Goal: Task Accomplishment & Management: Use online tool/utility

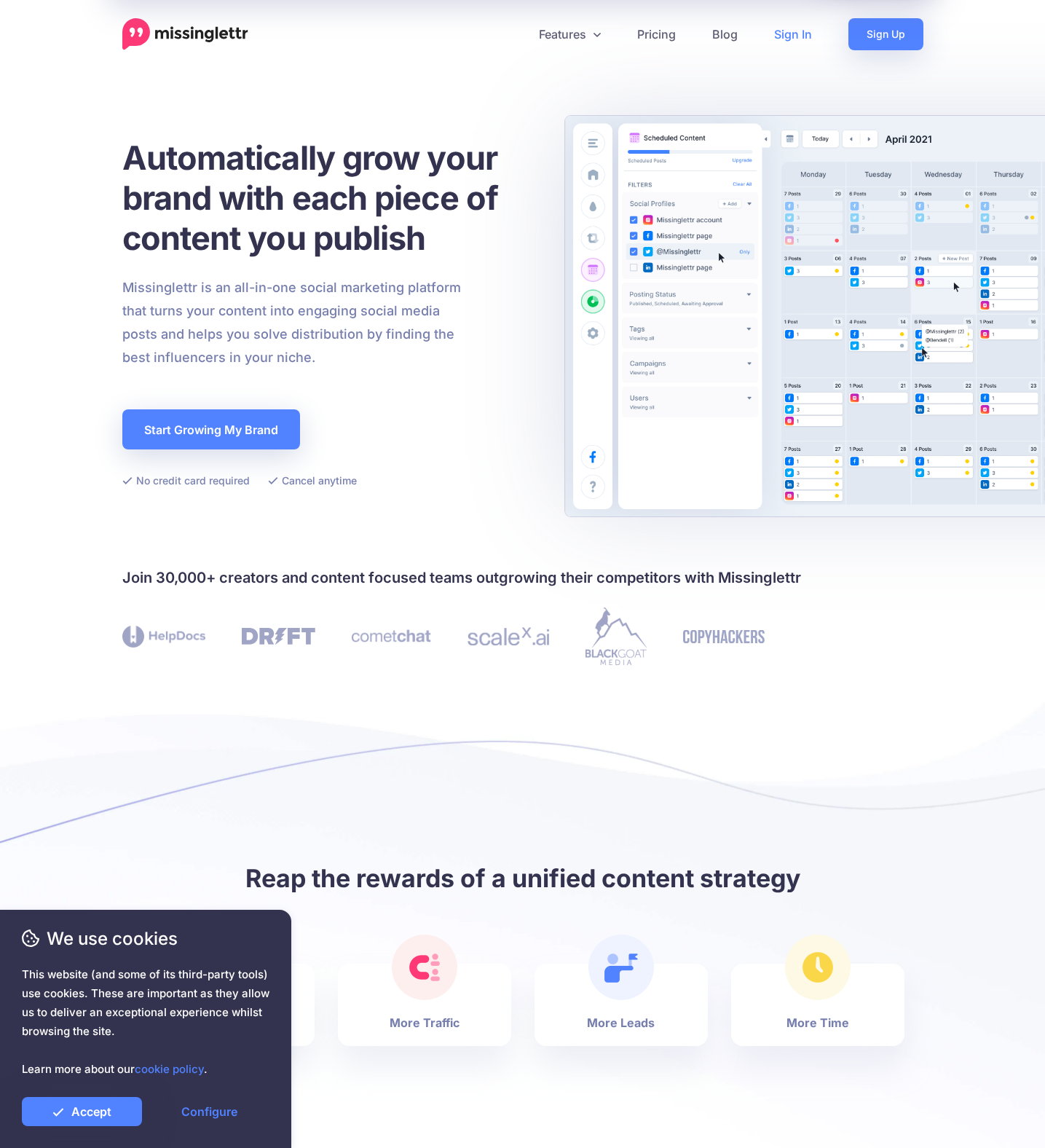
click at [807, 31] on link "Sign In" at bounding box center [793, 34] width 74 height 32
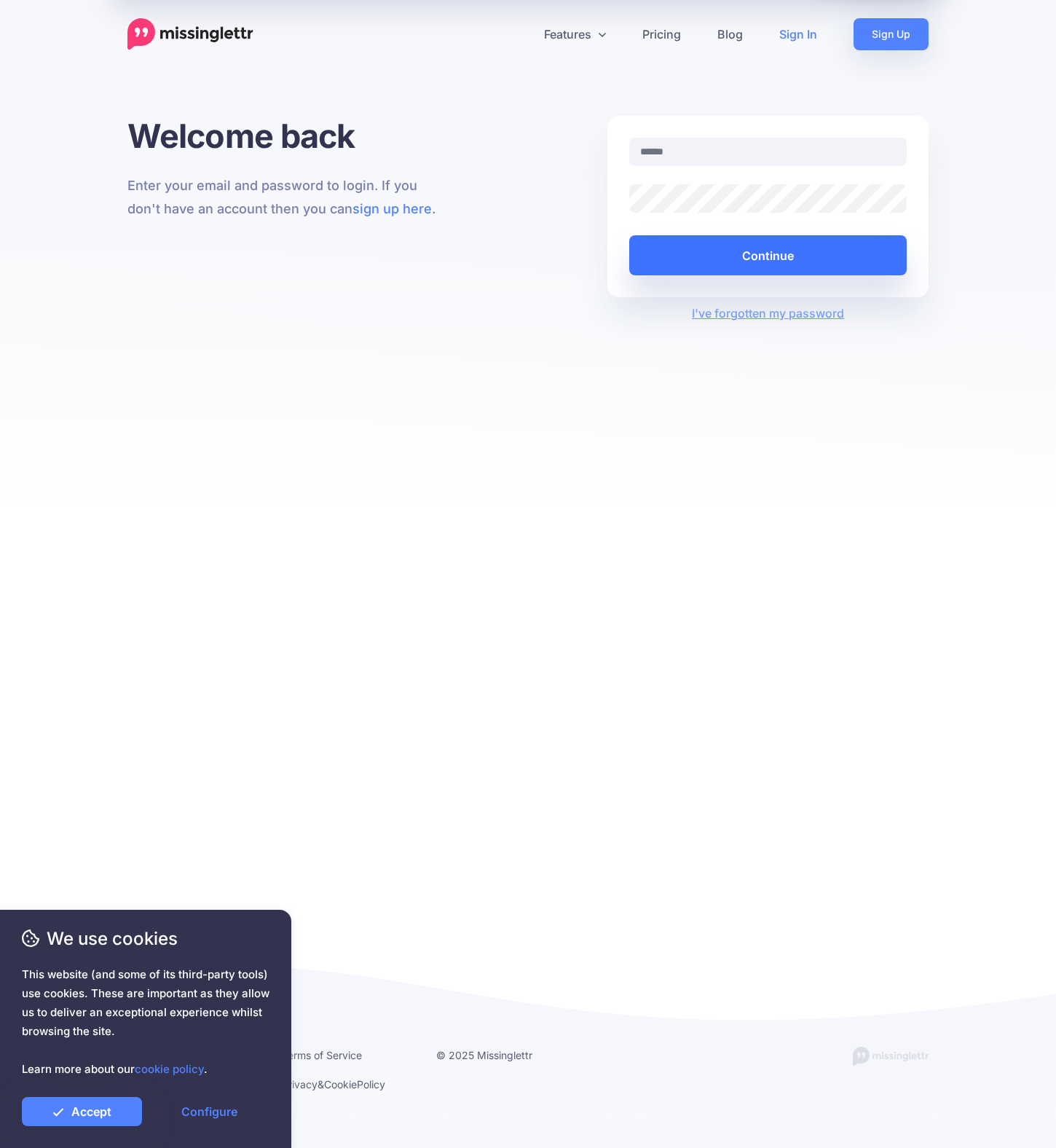
type input "**********"
click at [748, 258] on button "Continue" at bounding box center [768, 255] width 278 height 40
click at [103, 1115] on link "Accept" at bounding box center [81, 1112] width 120 height 29
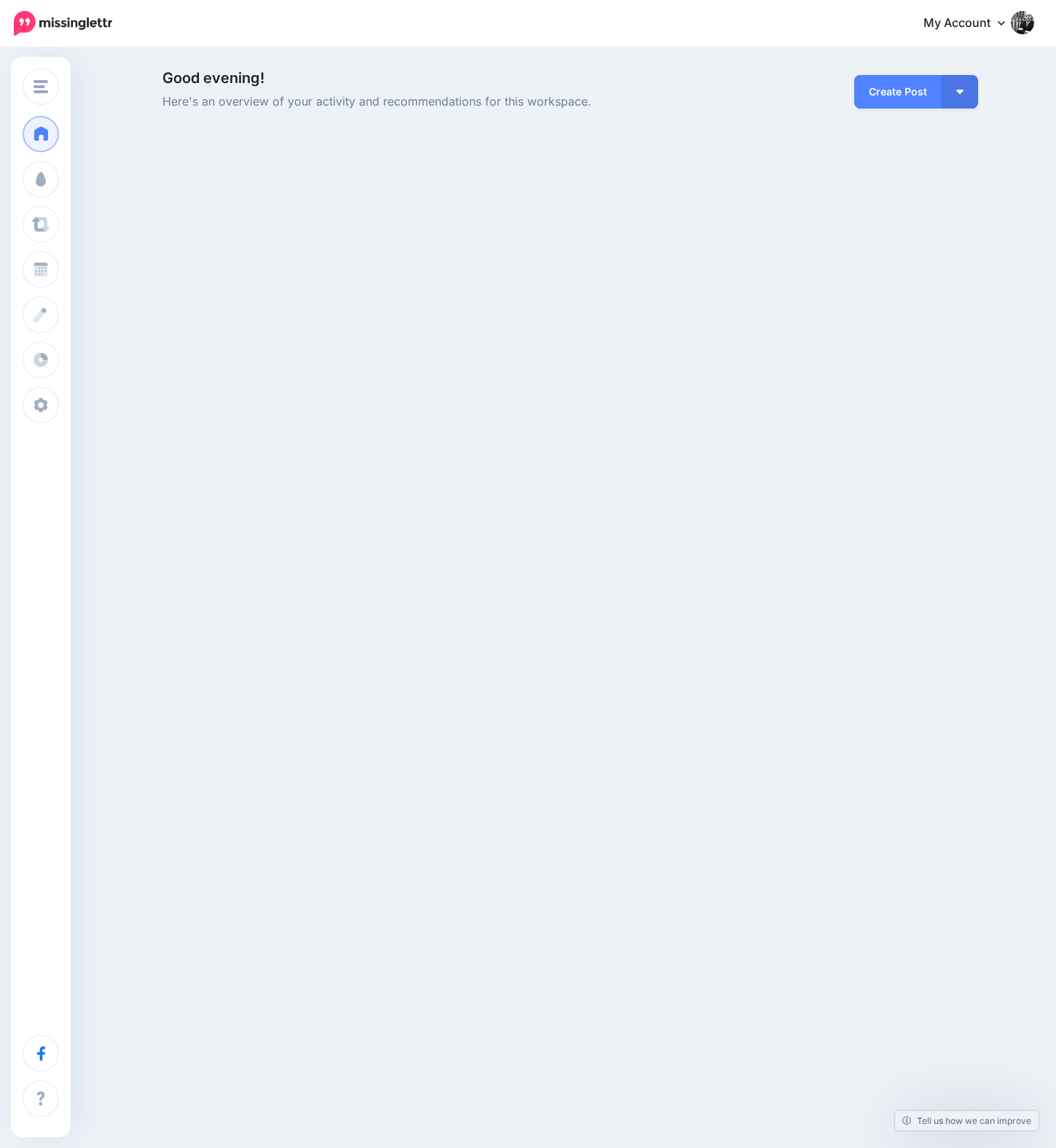
click at [754, 258] on div "En Tu Copa En Tu Copa La Vida Minimalista GolfistaTop Add Workspace Dashboard C…" at bounding box center [528, 173] width 1056 height 247
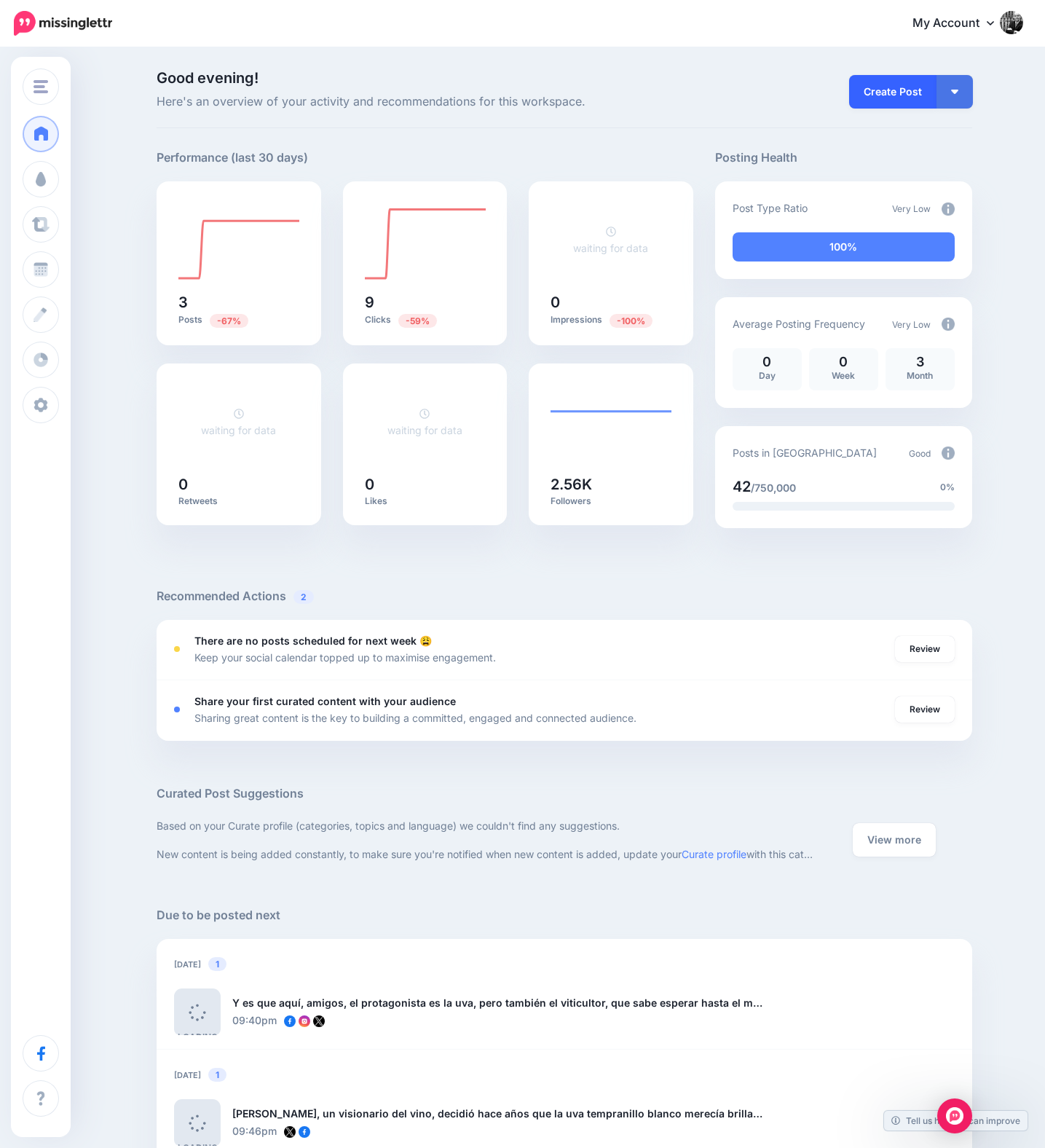
click at [886, 98] on link "Create Post" at bounding box center [892, 92] width 87 height 34
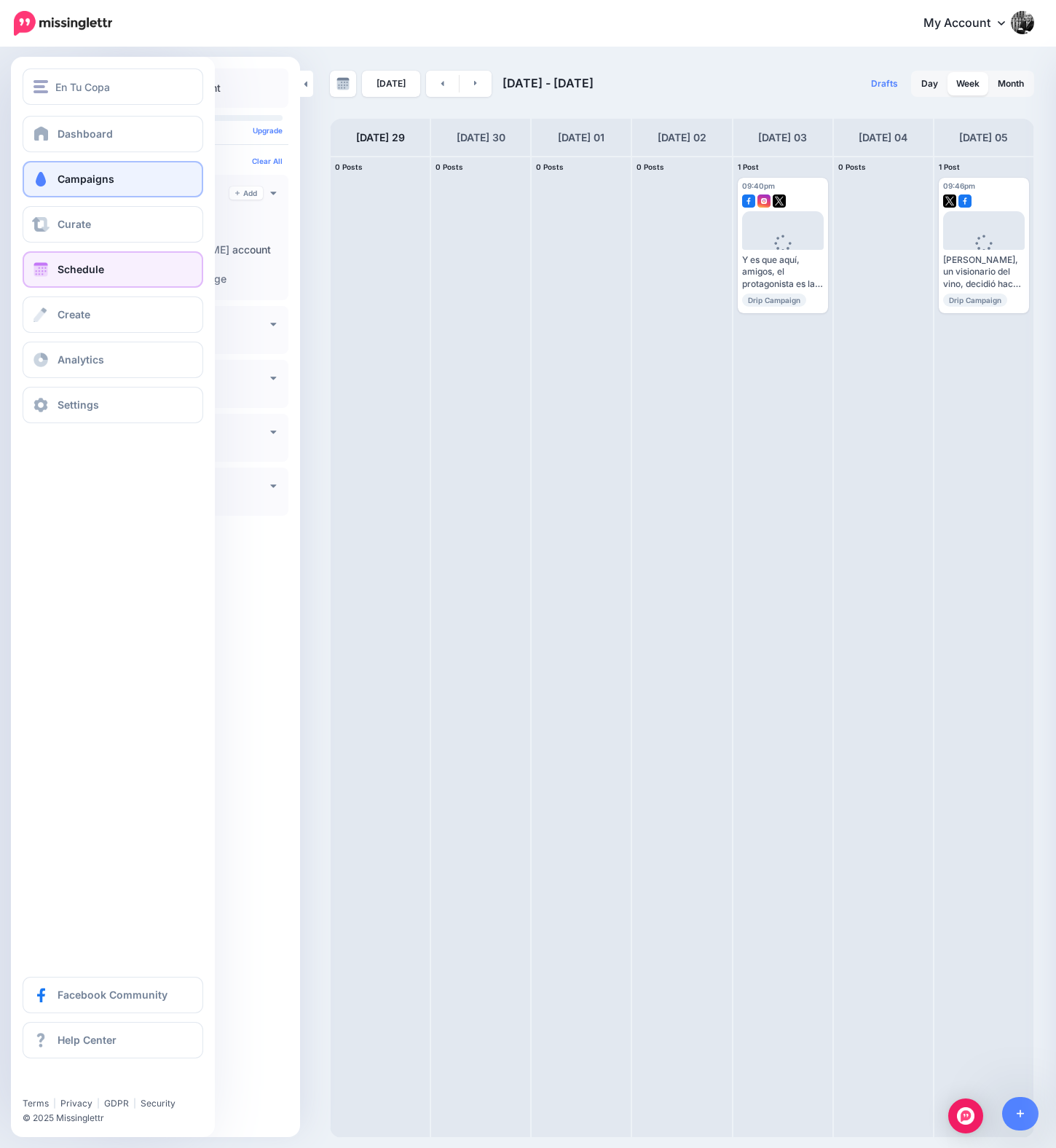
click at [53, 179] on link "Campaigns" at bounding box center [112, 179] width 181 height 36
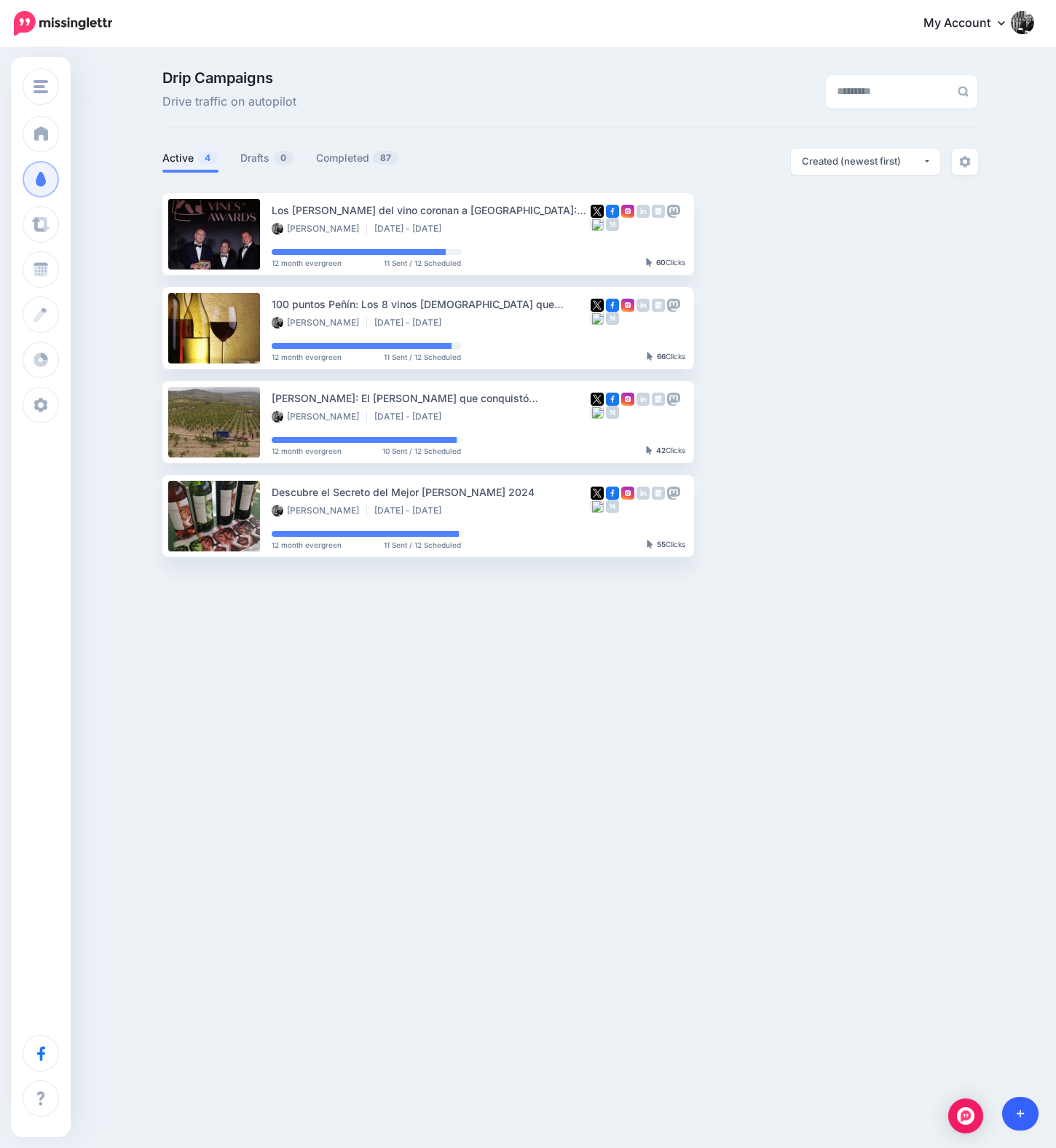
click at [1022, 1120] on link at bounding box center [1021, 1114] width 37 height 34
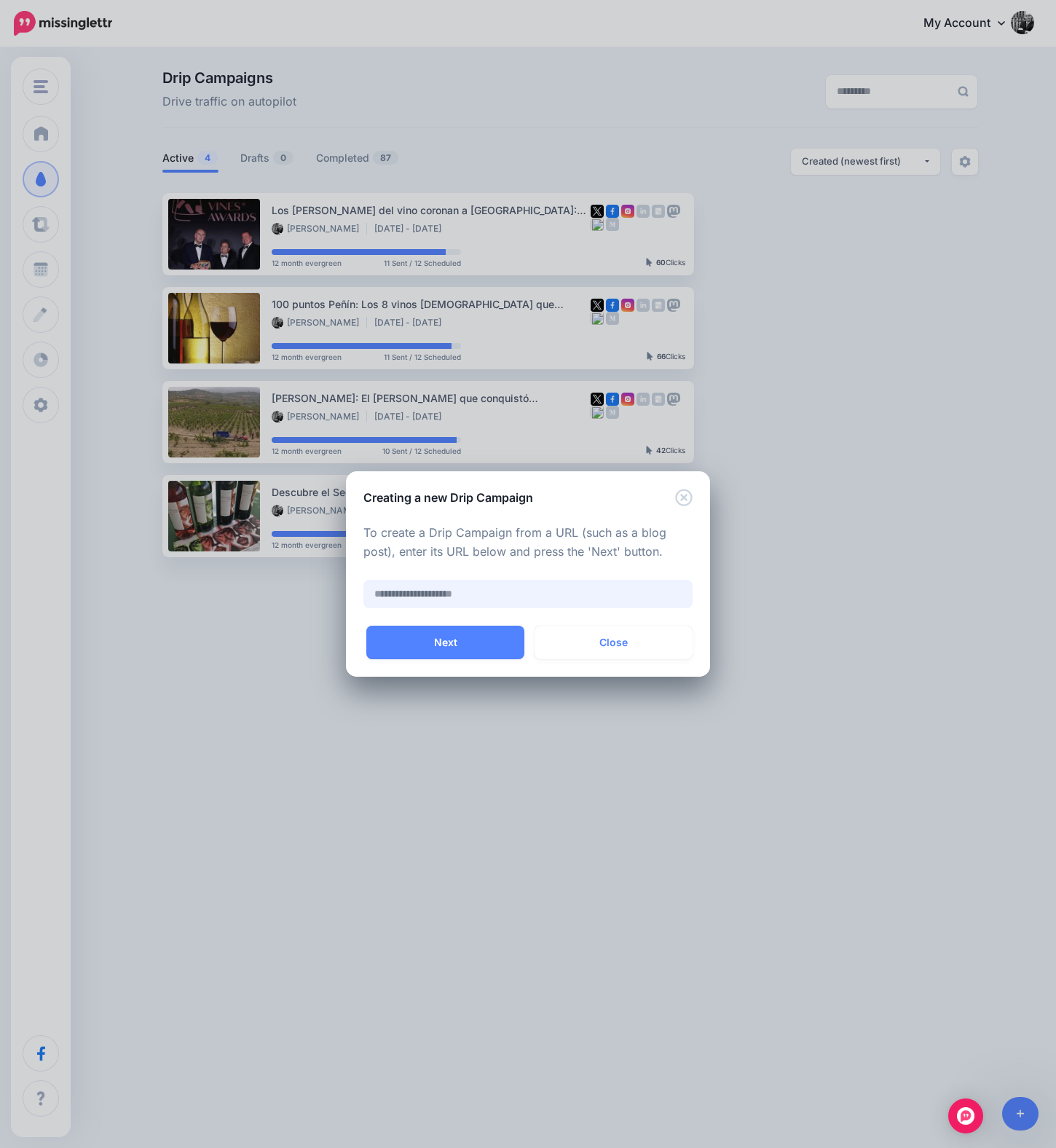
click at [453, 593] on input "text" at bounding box center [528, 594] width 329 height 28
paste input "**********"
type input "**********"
click at [453, 635] on button "Next" at bounding box center [445, 642] width 158 height 34
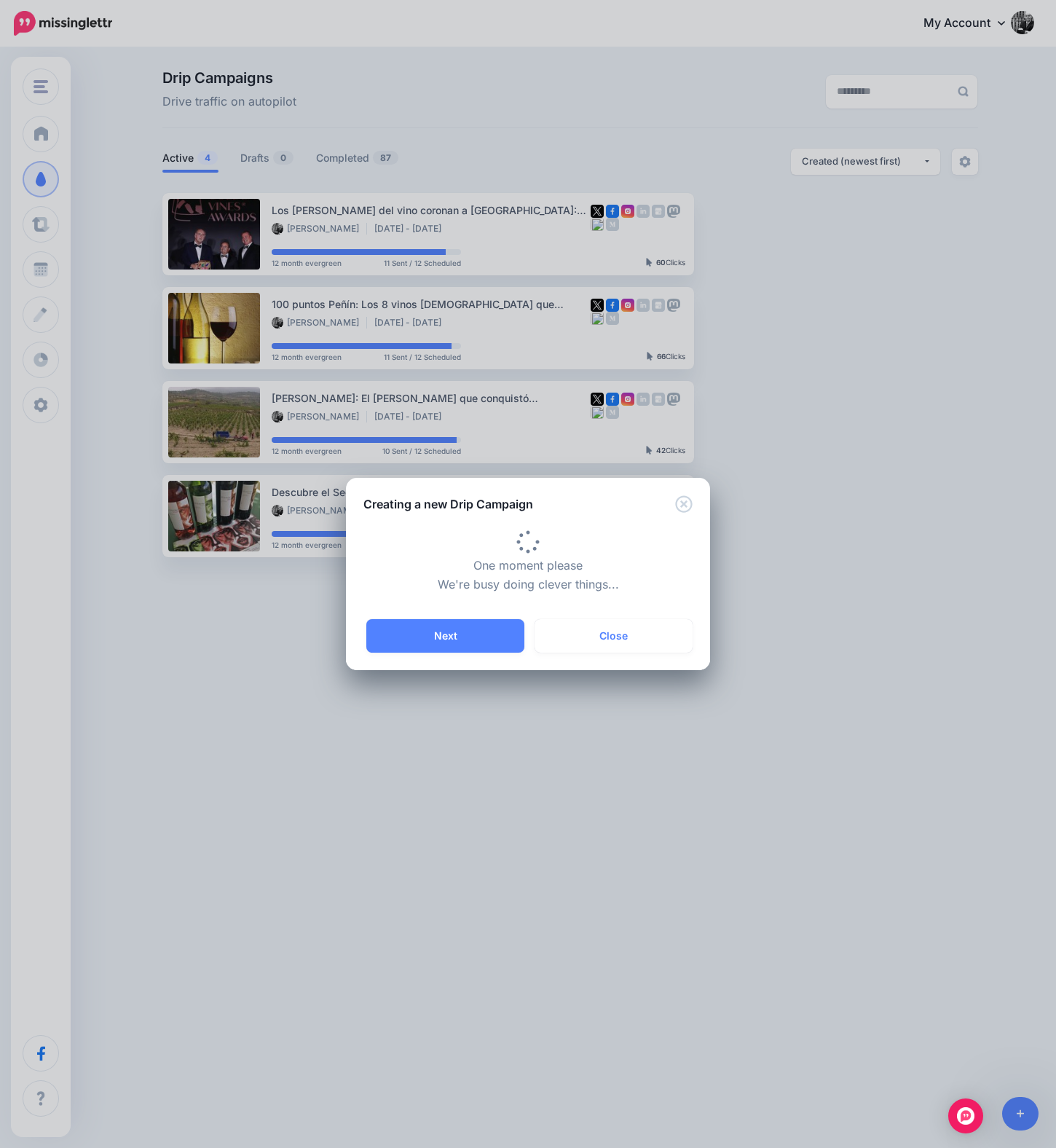
type input "**********"
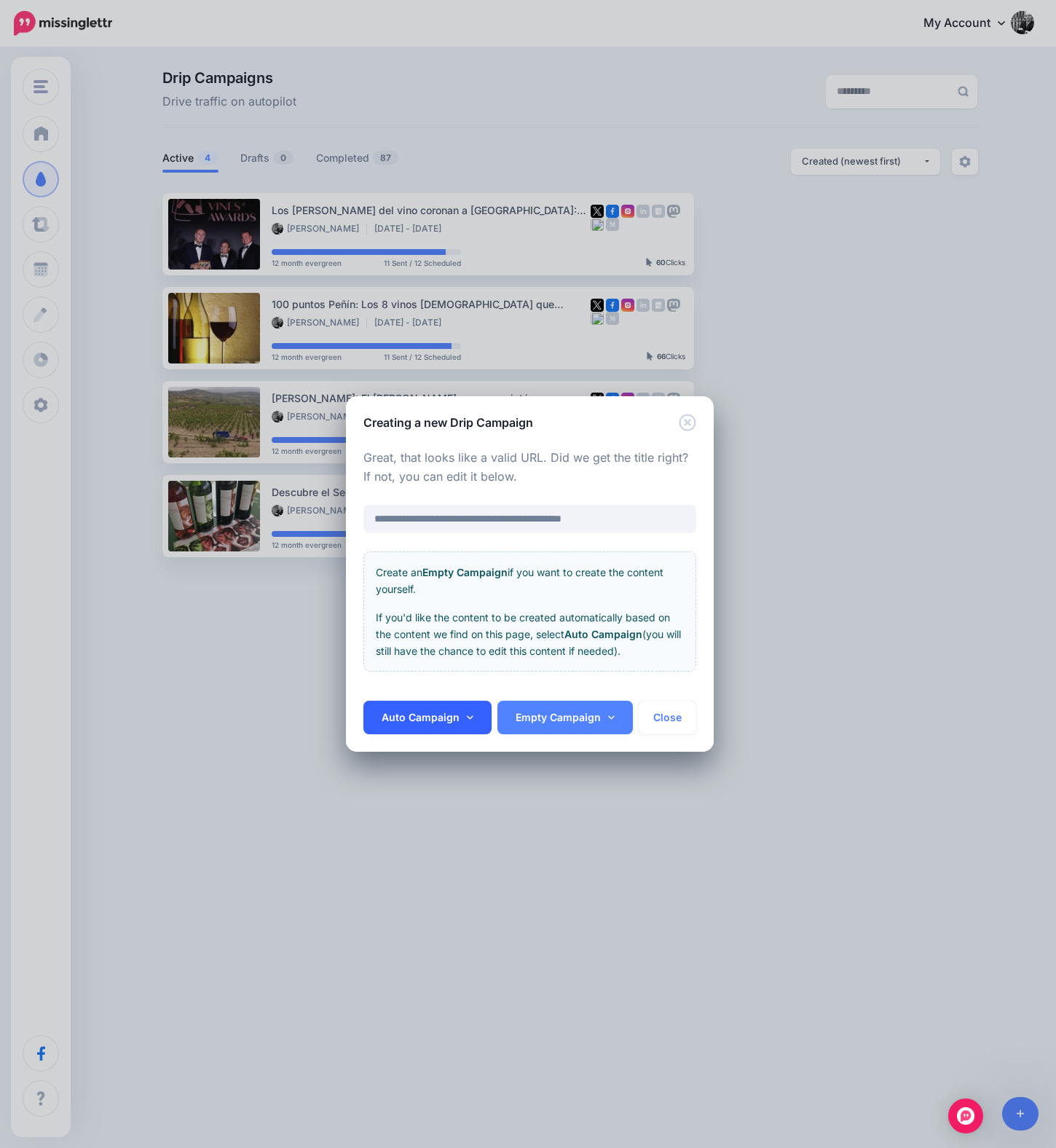
click at [450, 717] on link "Auto Campaign" at bounding box center [427, 717] width 128 height 34
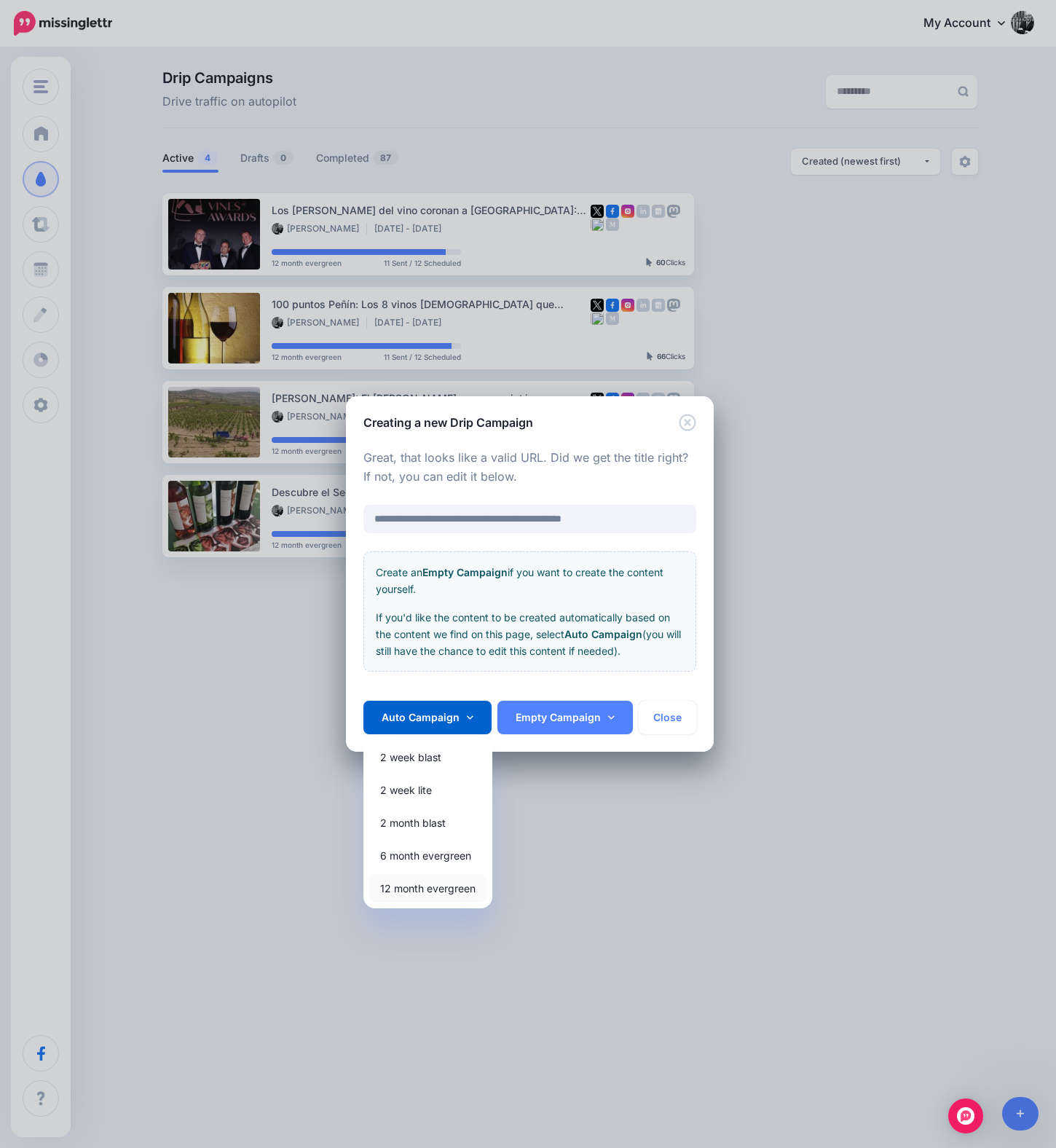
click at [426, 887] on link "12 month evergreen" at bounding box center [428, 888] width 118 height 28
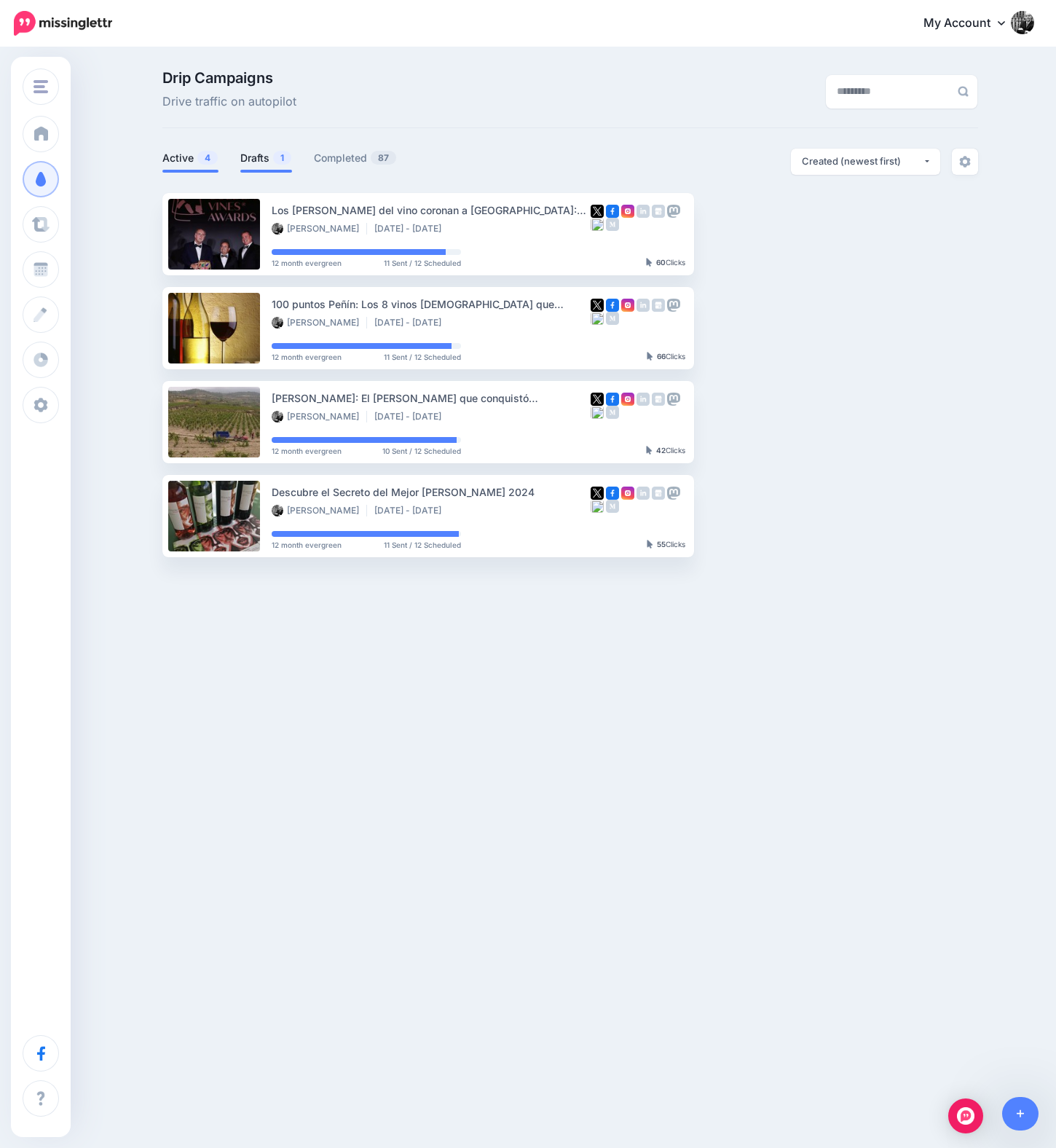
click at [256, 150] on link "Drafts 1" at bounding box center [266, 158] width 51 height 17
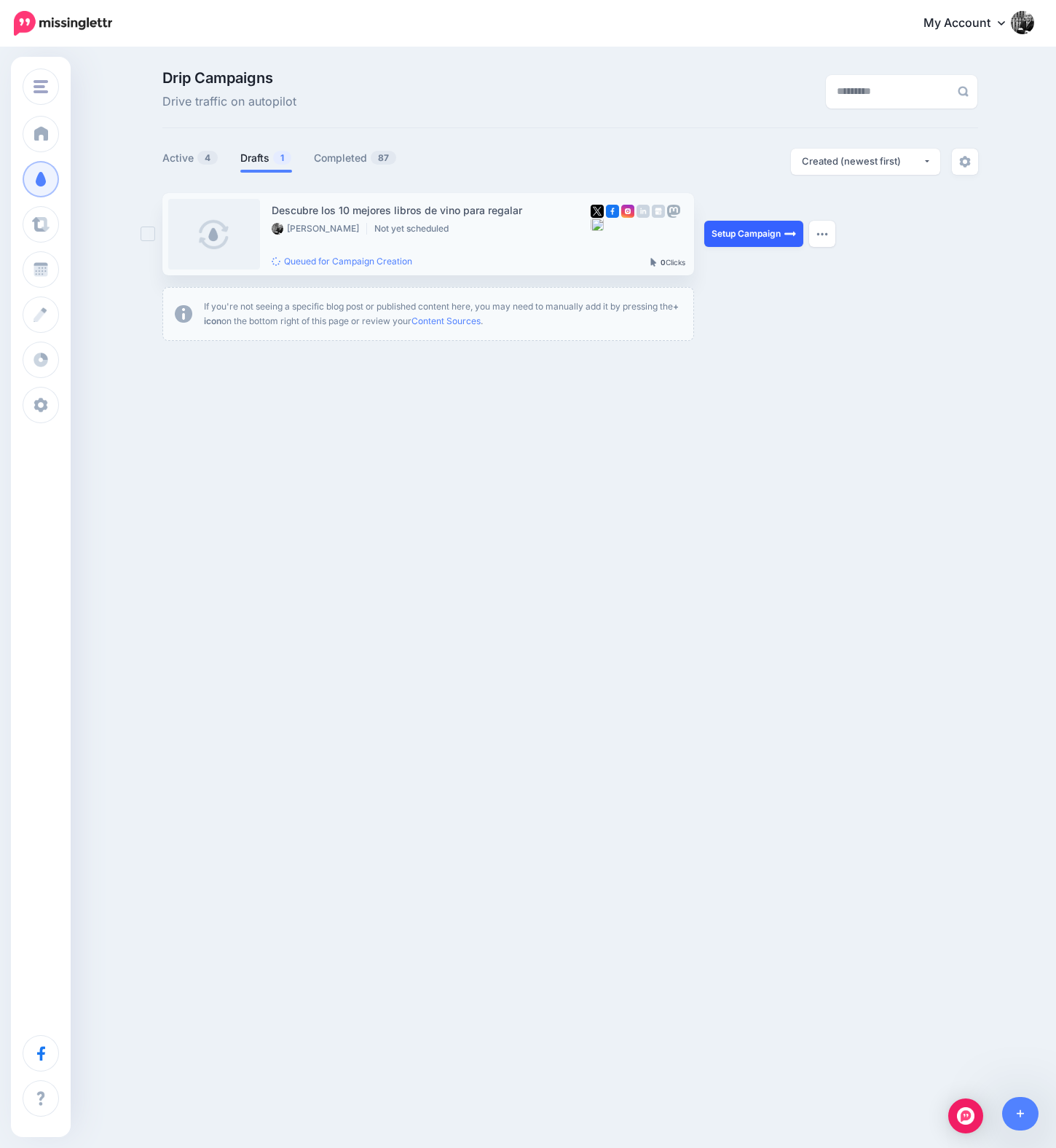
click at [769, 236] on link "Setup Campaign" at bounding box center [753, 234] width 99 height 26
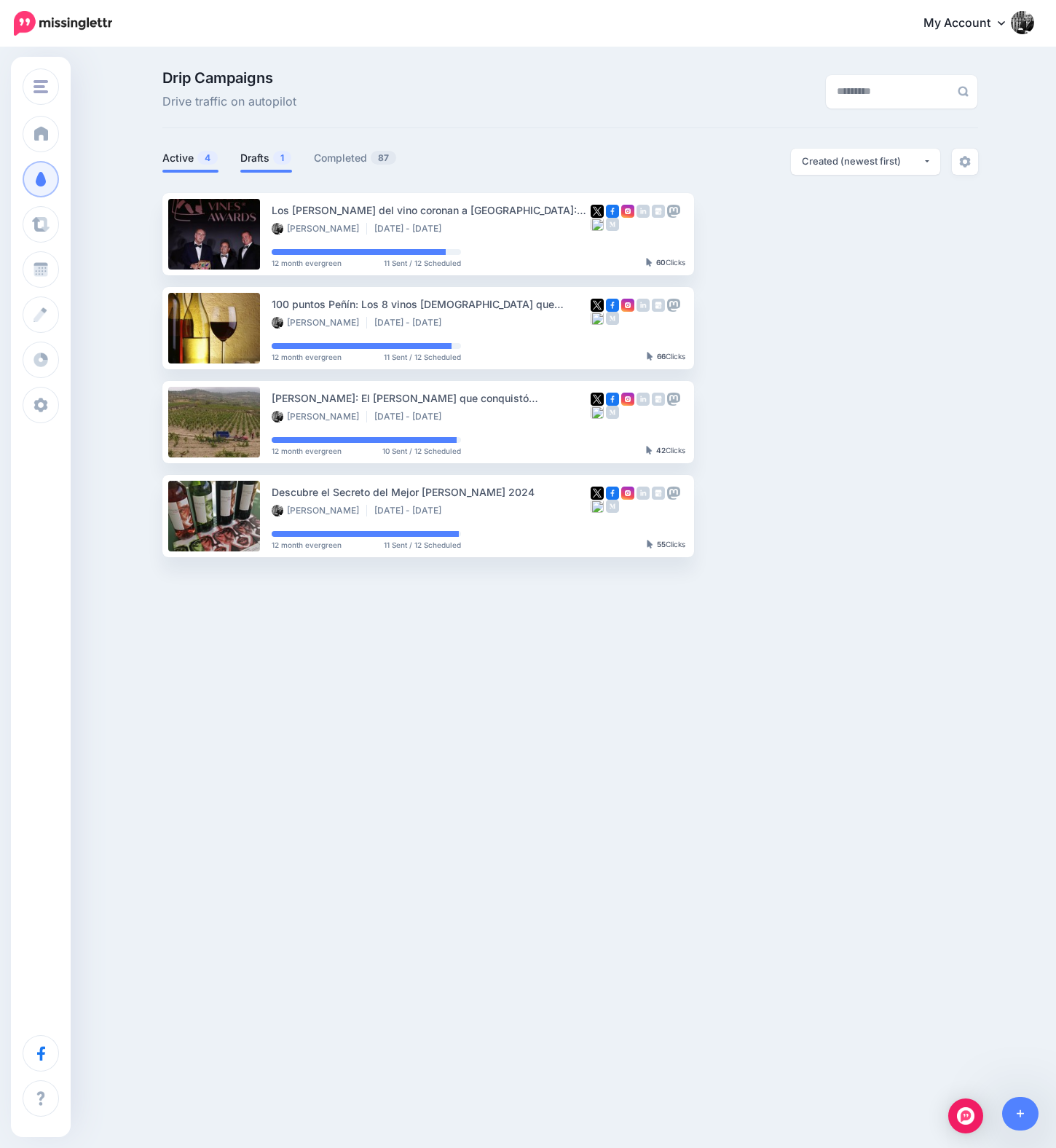
click at [256, 158] on link "Drafts 1" at bounding box center [266, 158] width 51 height 17
click at [245, 156] on link "Drafts 1" at bounding box center [266, 158] width 51 height 17
click at [260, 158] on link "Drafts 1" at bounding box center [266, 158] width 51 height 17
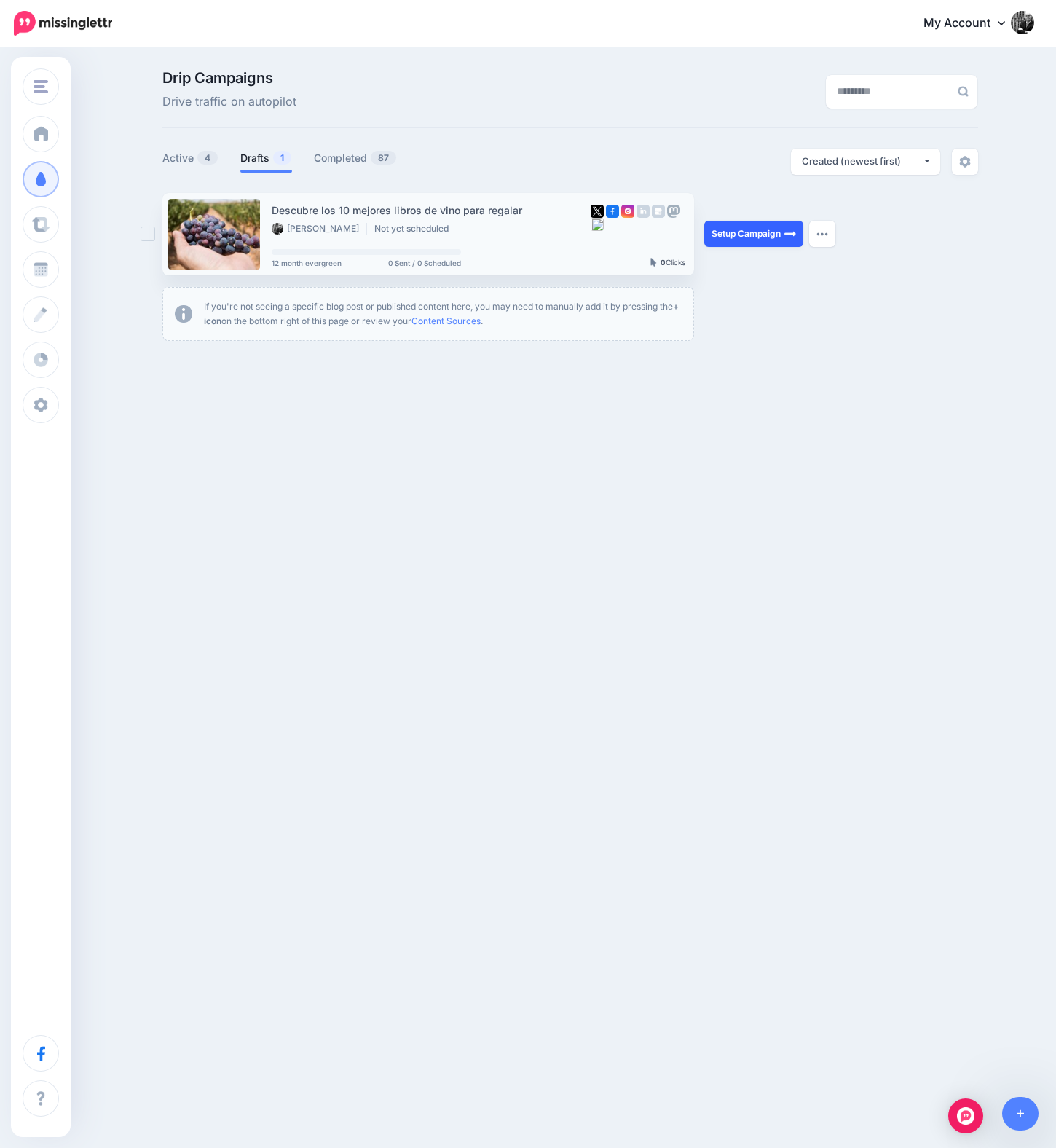
click at [767, 235] on link "Setup Campaign" at bounding box center [753, 234] width 99 height 26
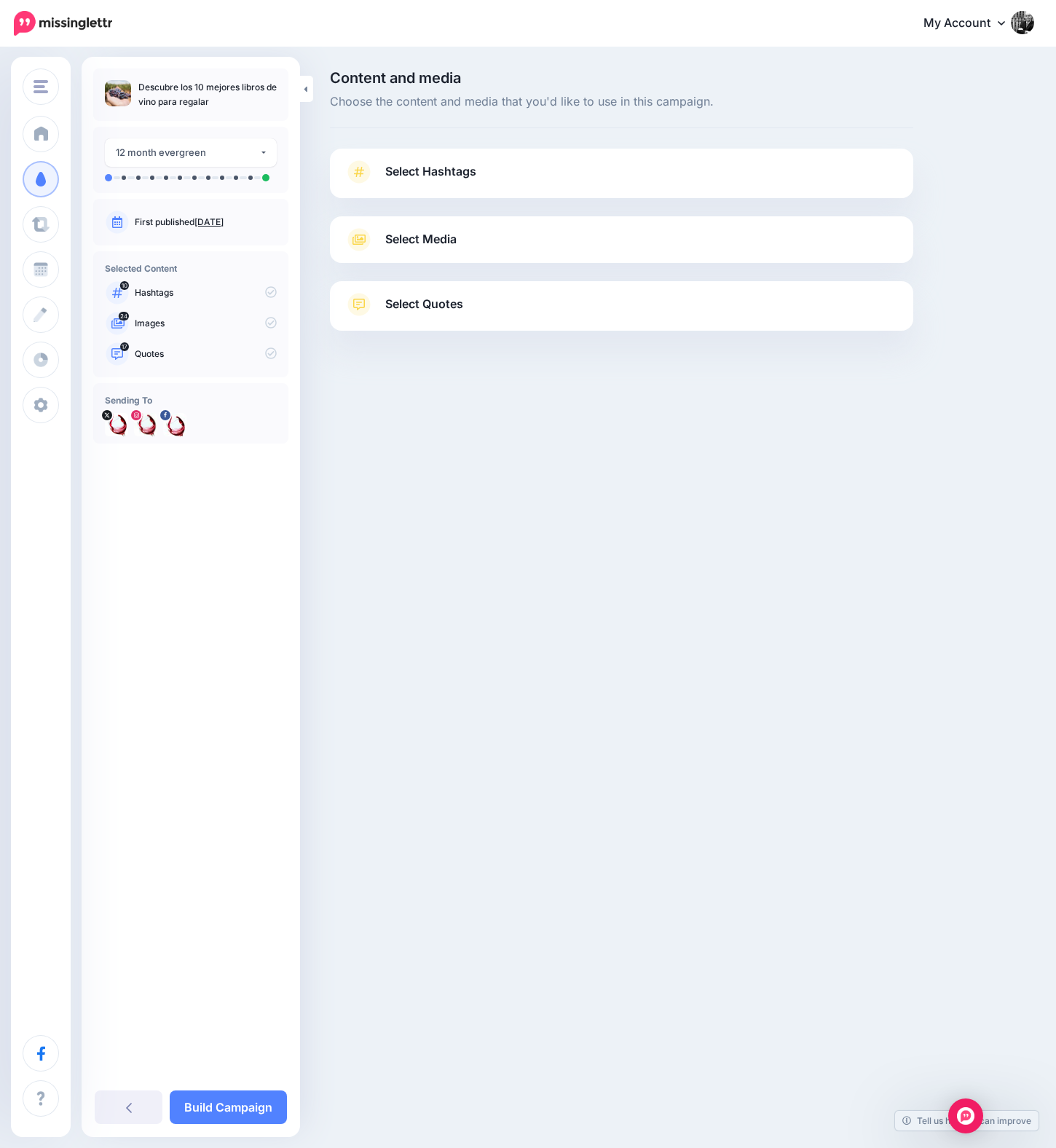
click at [443, 168] on span "Select Hashtags" at bounding box center [431, 171] width 91 height 19
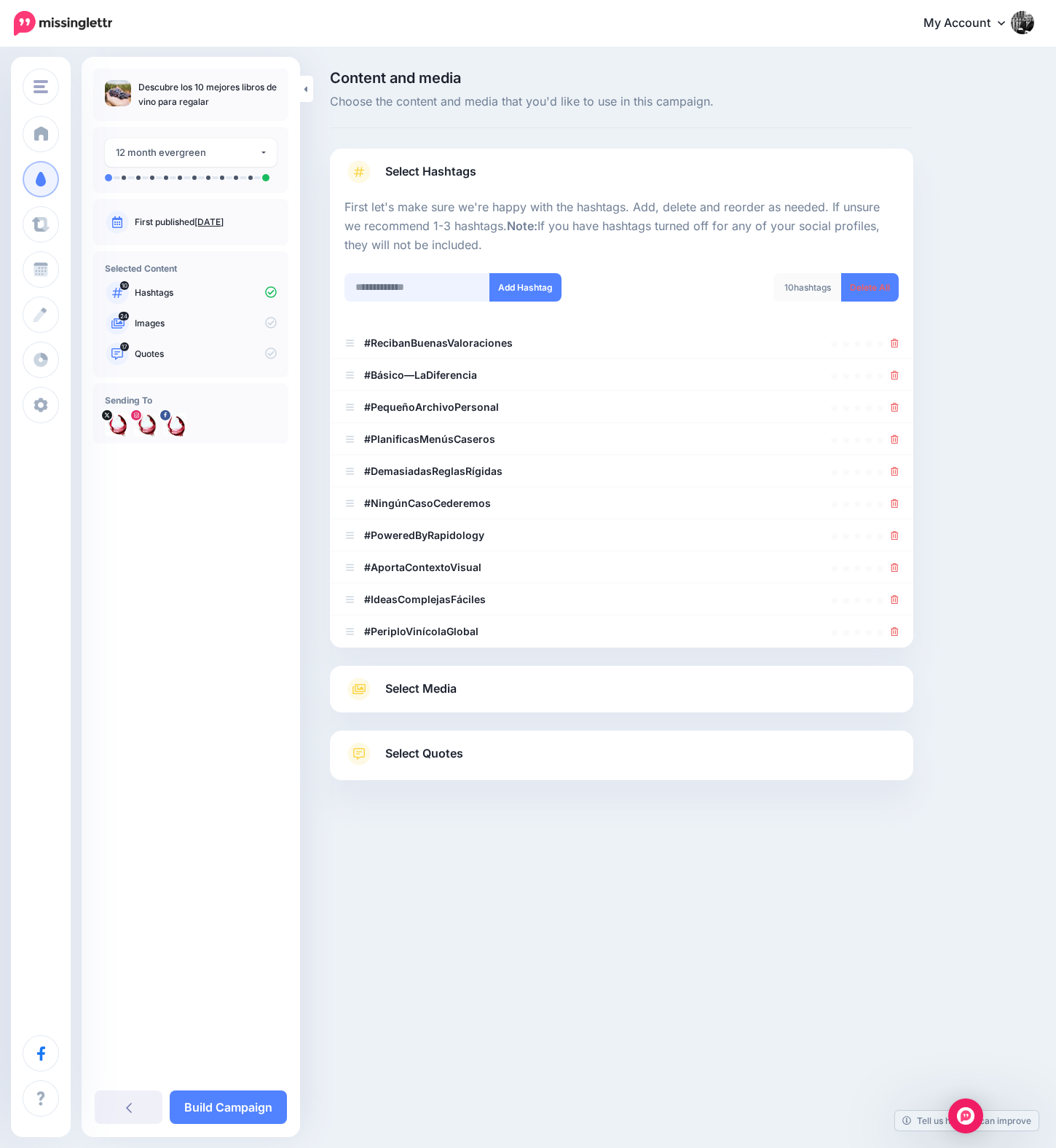
click at [397, 287] on input "text" at bounding box center [417, 287] width 146 height 28
type input "******"
click at [518, 280] on button "Add Hashtag" at bounding box center [525, 287] width 72 height 28
click at [889, 344] on div at bounding box center [621, 342] width 554 height 17
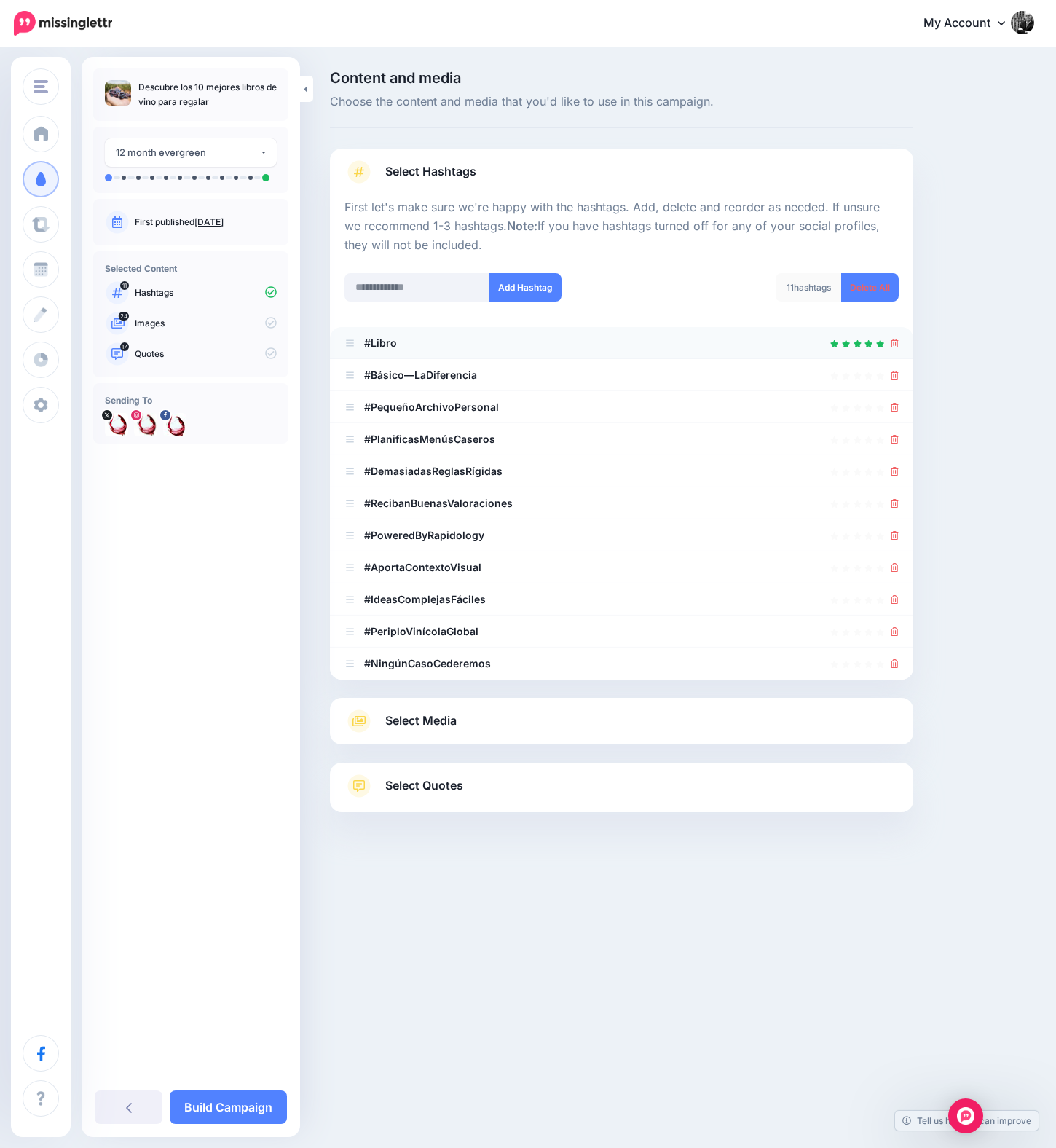
click at [893, 343] on icon at bounding box center [895, 343] width 8 height 9
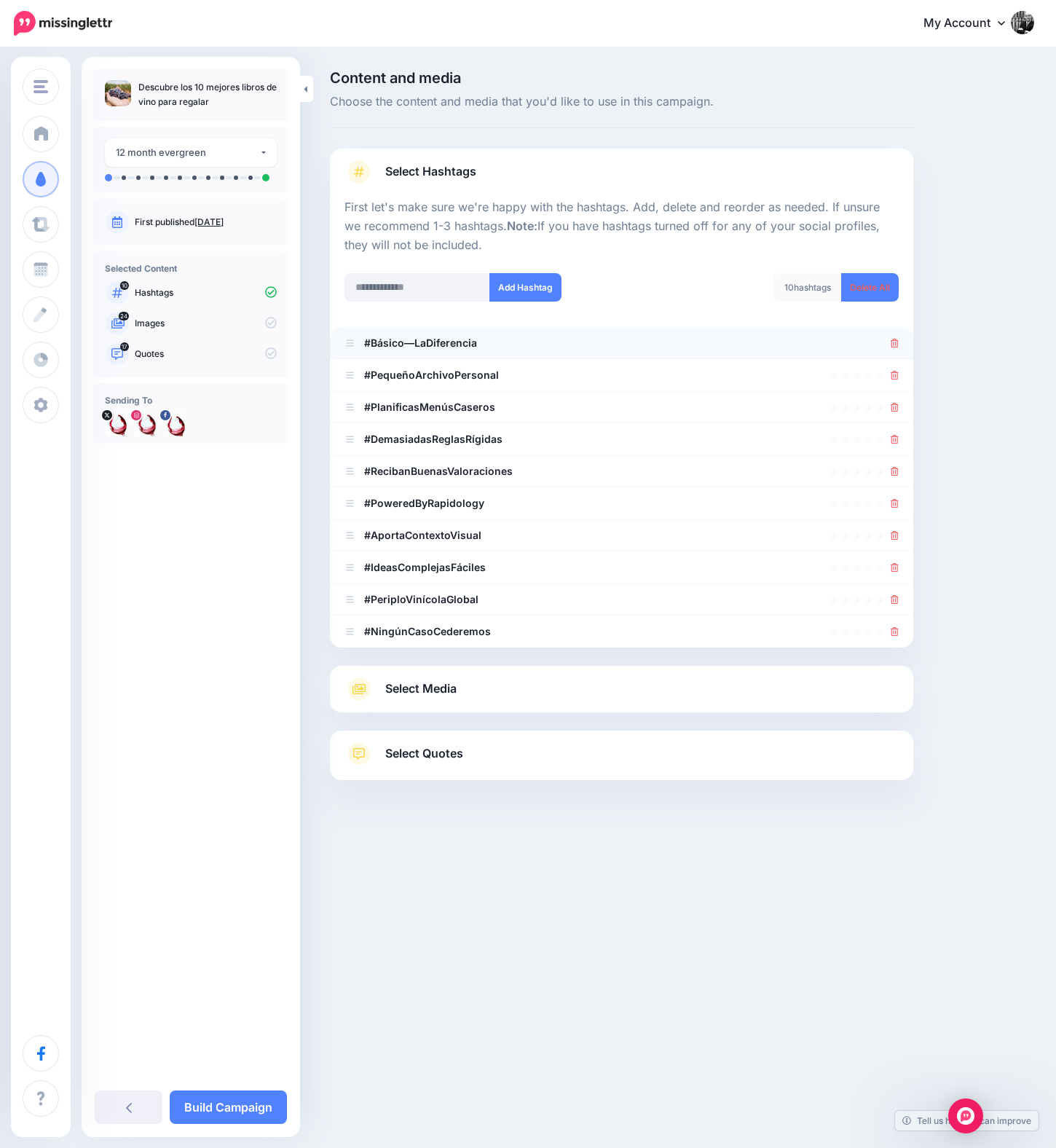
click at [894, 344] on icon at bounding box center [895, 343] width 8 height 9
click at [893, 344] on icon at bounding box center [888, 342] width 10 height 10
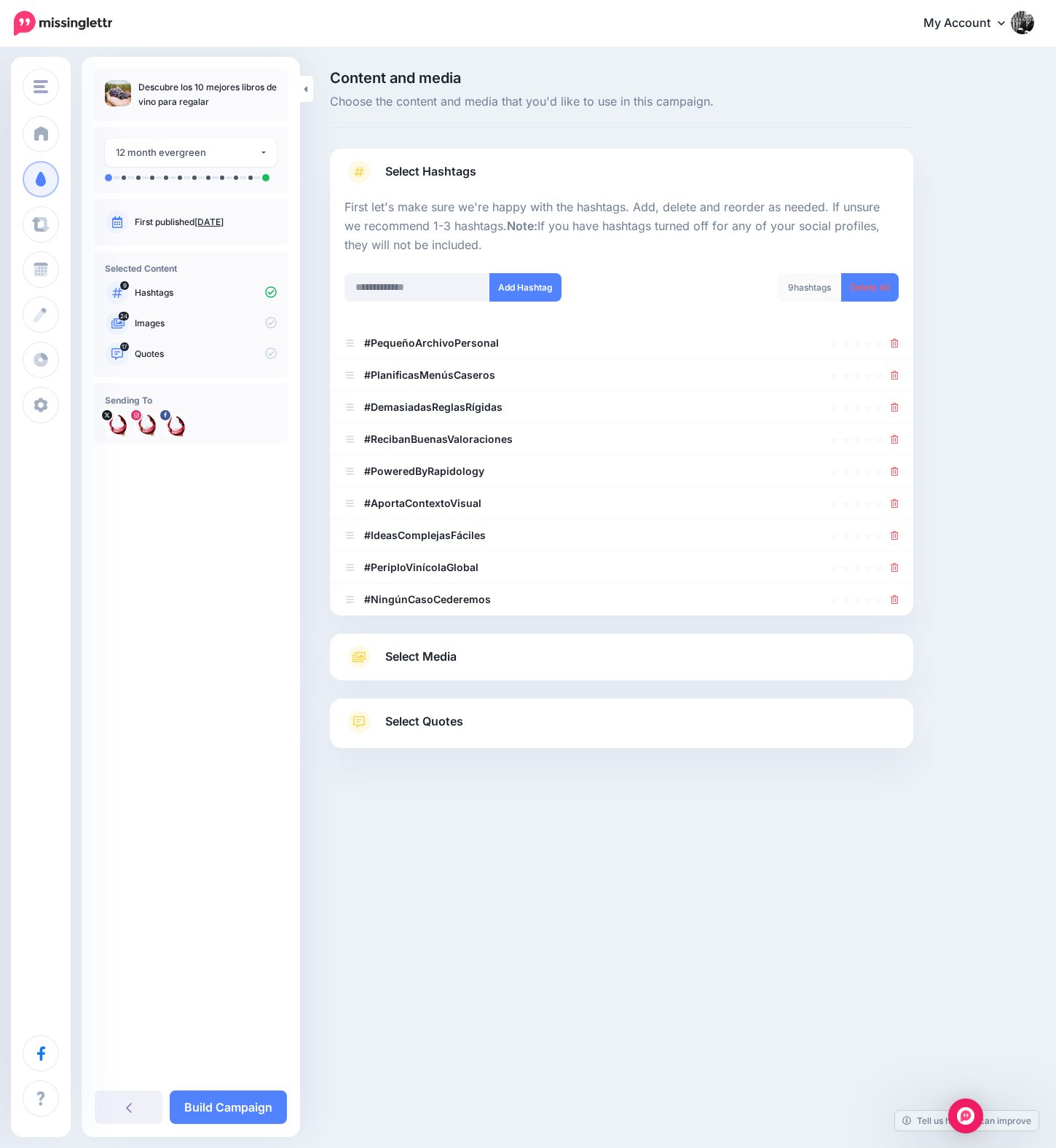
click at [894, 344] on icon at bounding box center [895, 343] width 8 height 9
click at [894, 344] on link at bounding box center [891, 342] width 16 height 13
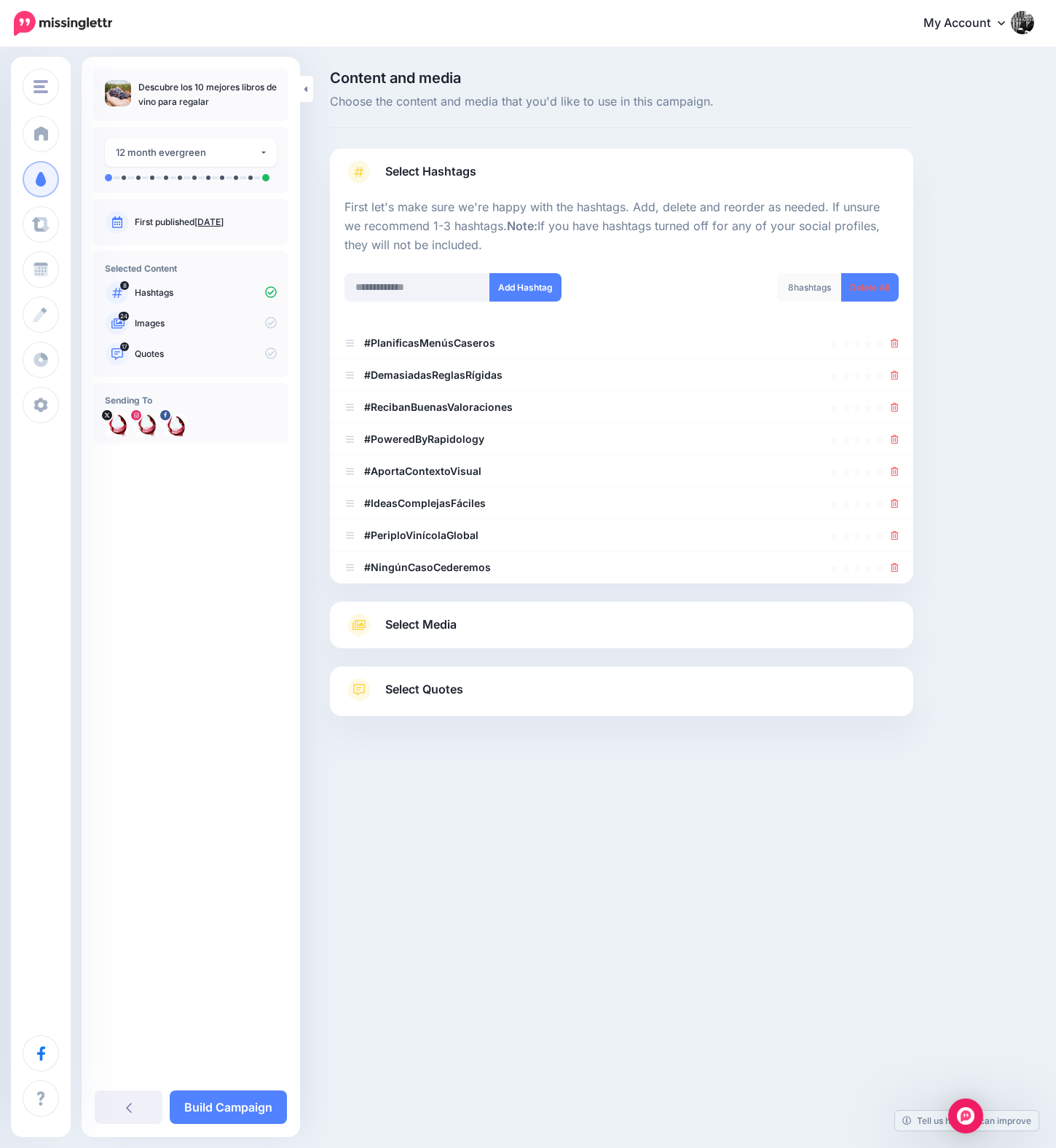
click at [894, 344] on icon at bounding box center [895, 343] width 8 height 9
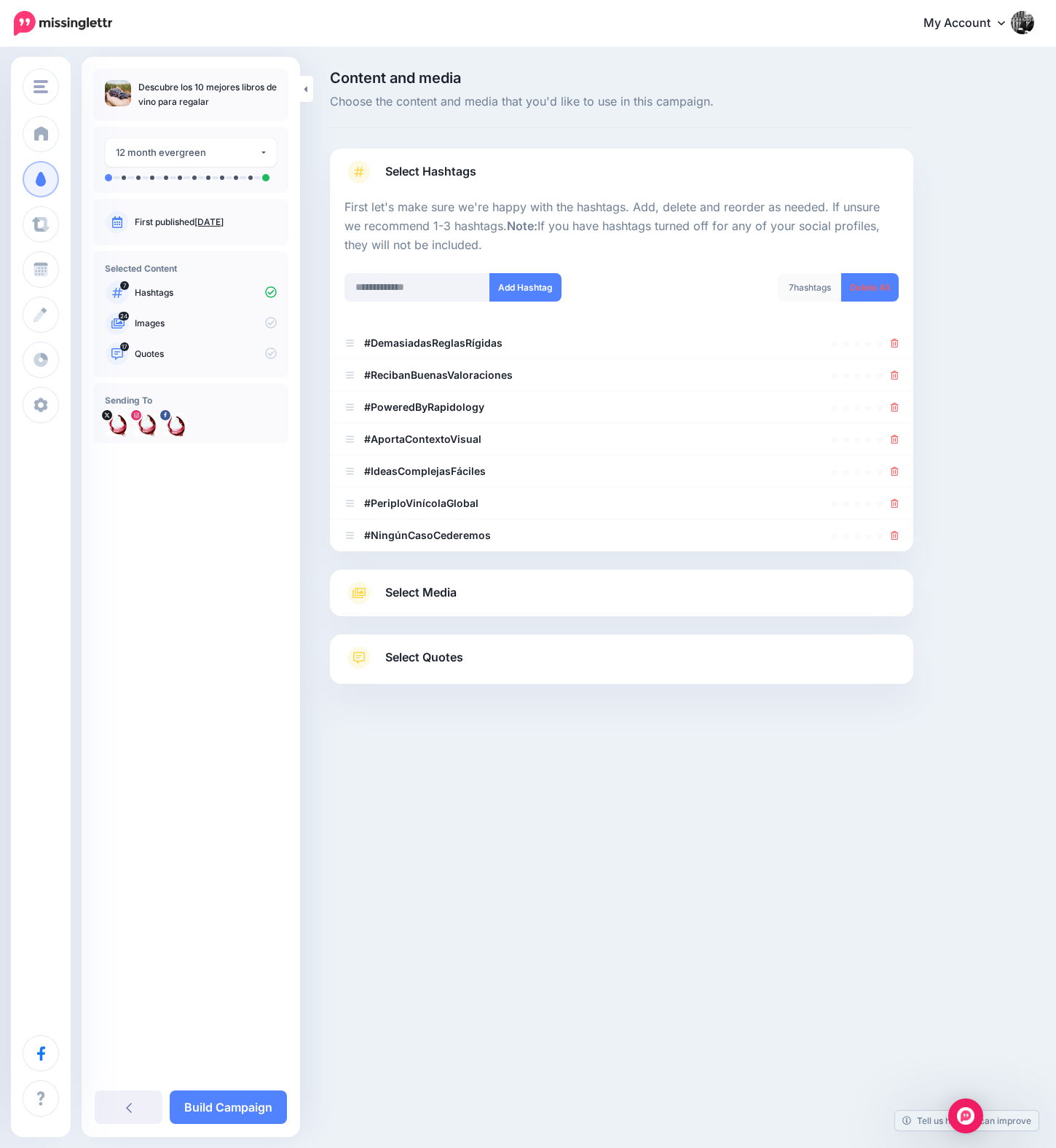
click at [894, 344] on icon at bounding box center [895, 343] width 8 height 9
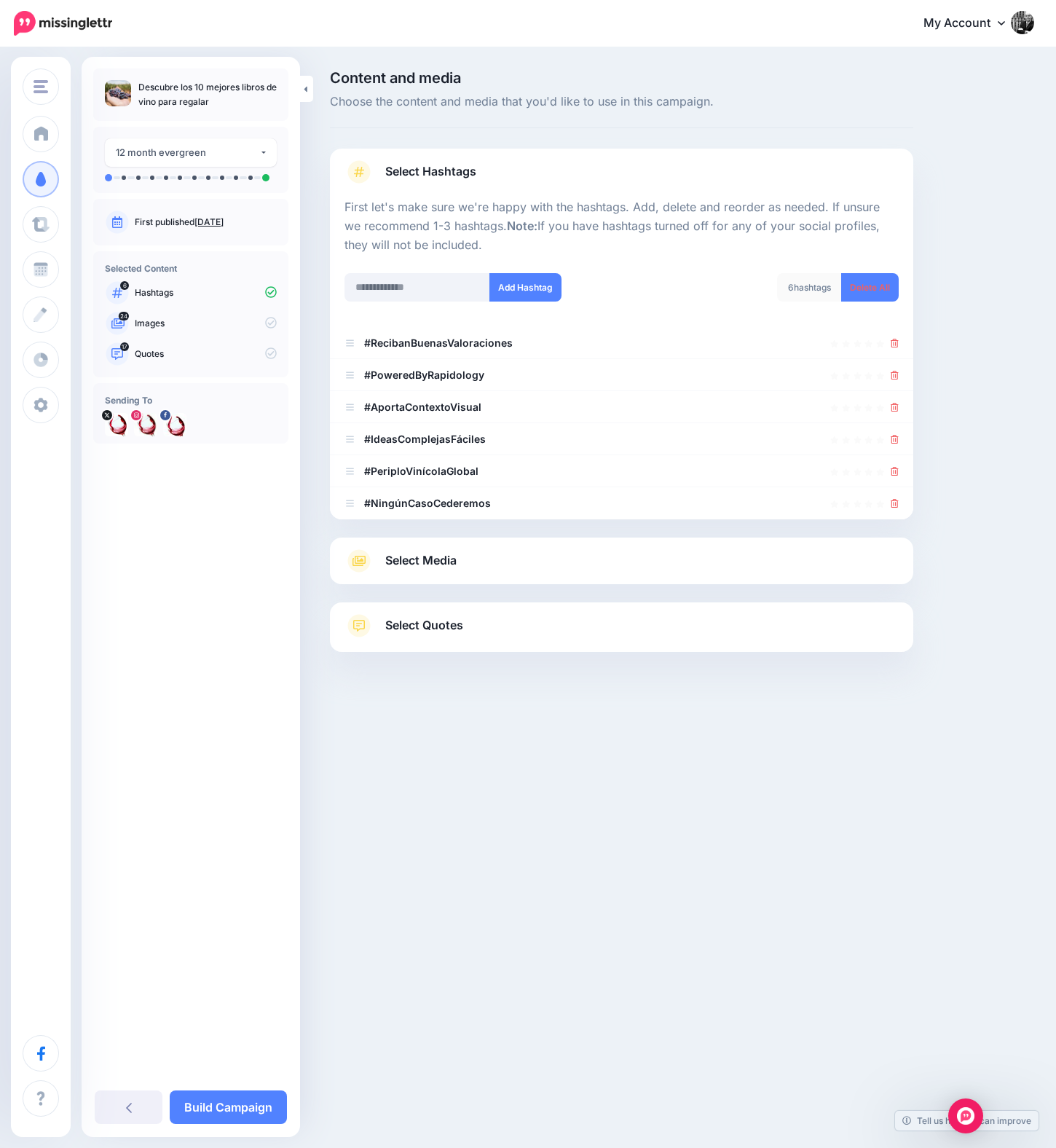
click at [894, 344] on icon at bounding box center [895, 343] width 8 height 9
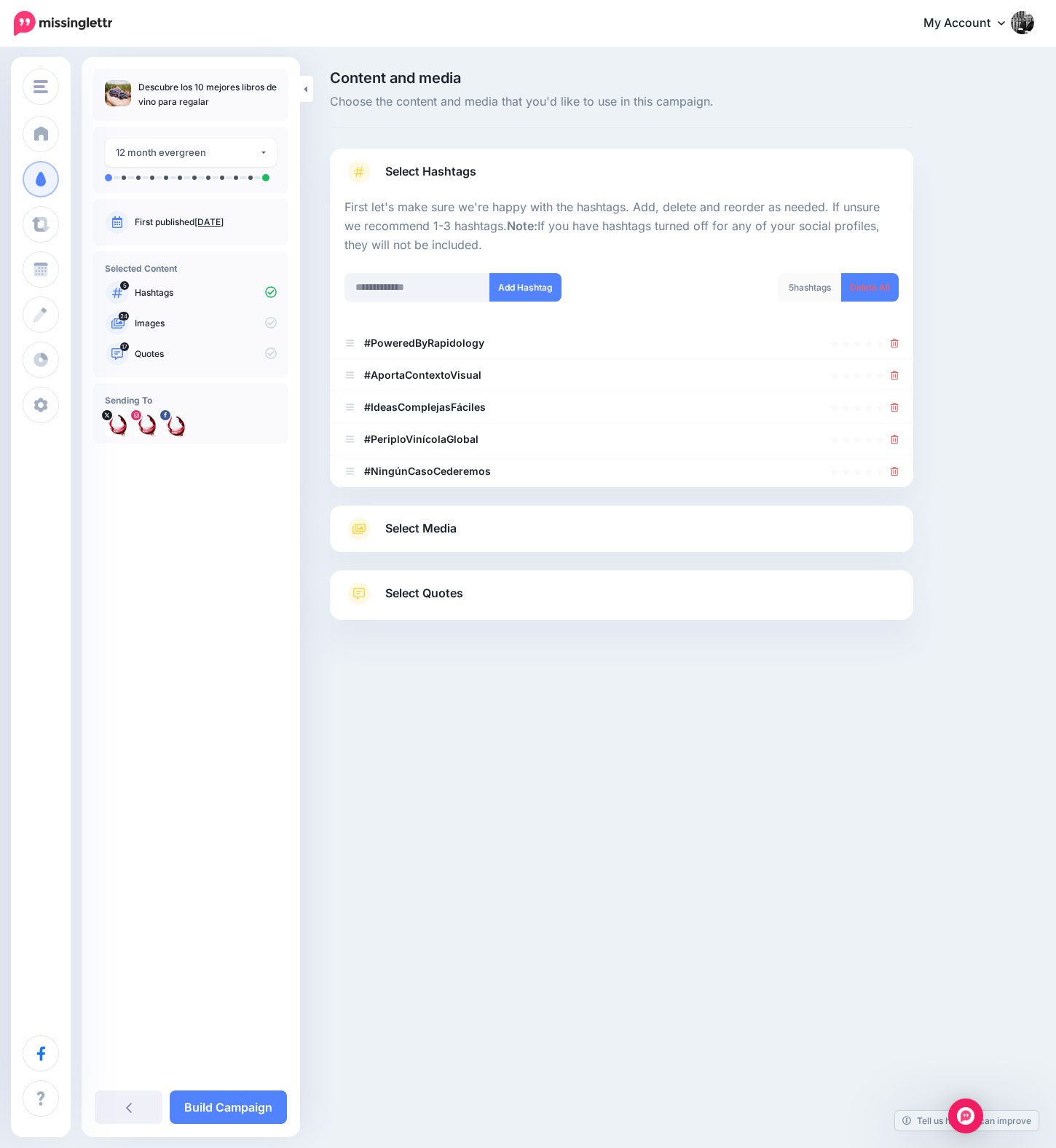
click at [894, 344] on icon at bounding box center [895, 343] width 8 height 9
click at [894, 371] on icon at bounding box center [895, 375] width 8 height 9
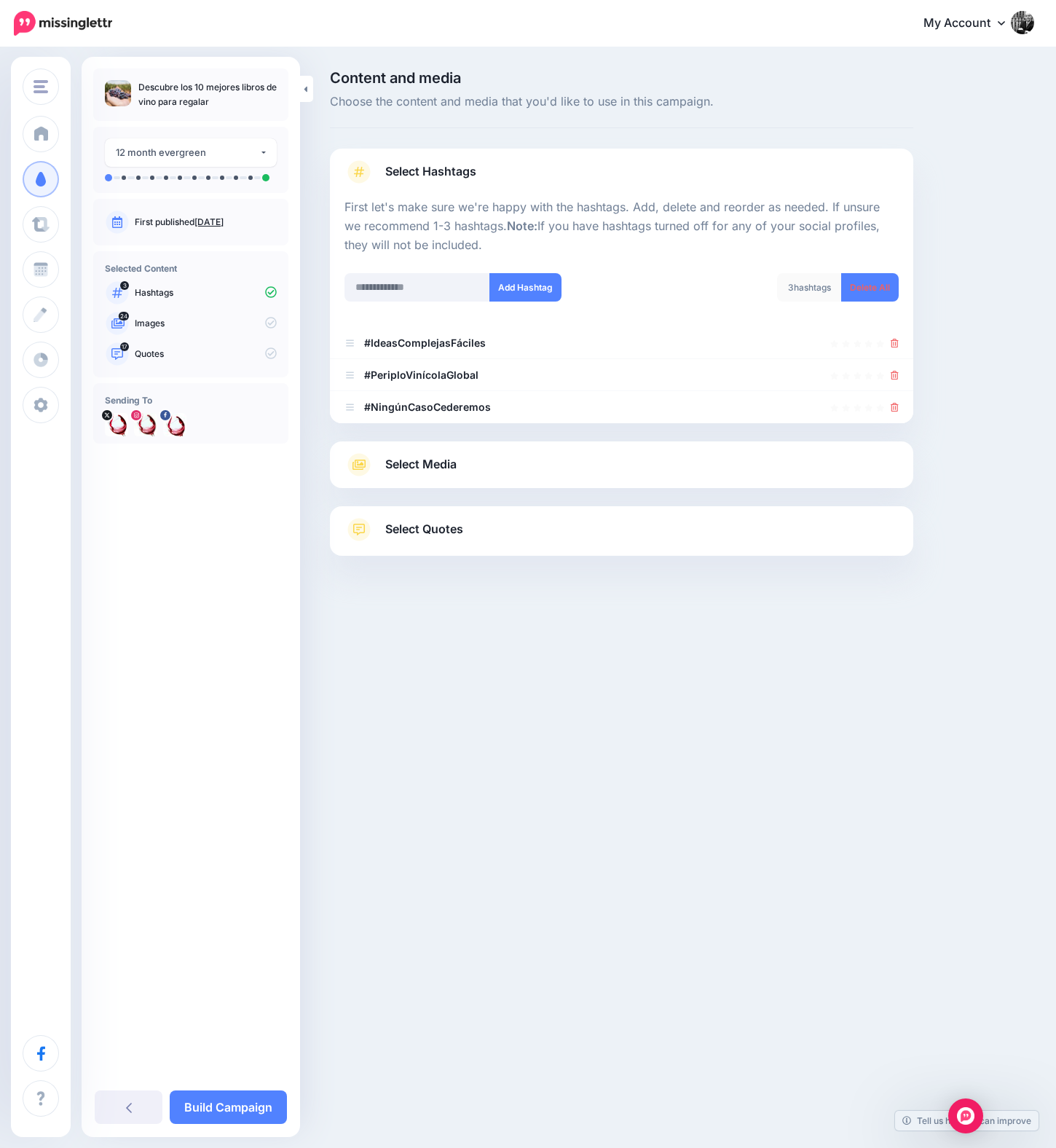
click at [894, 344] on icon at bounding box center [895, 343] width 8 height 9
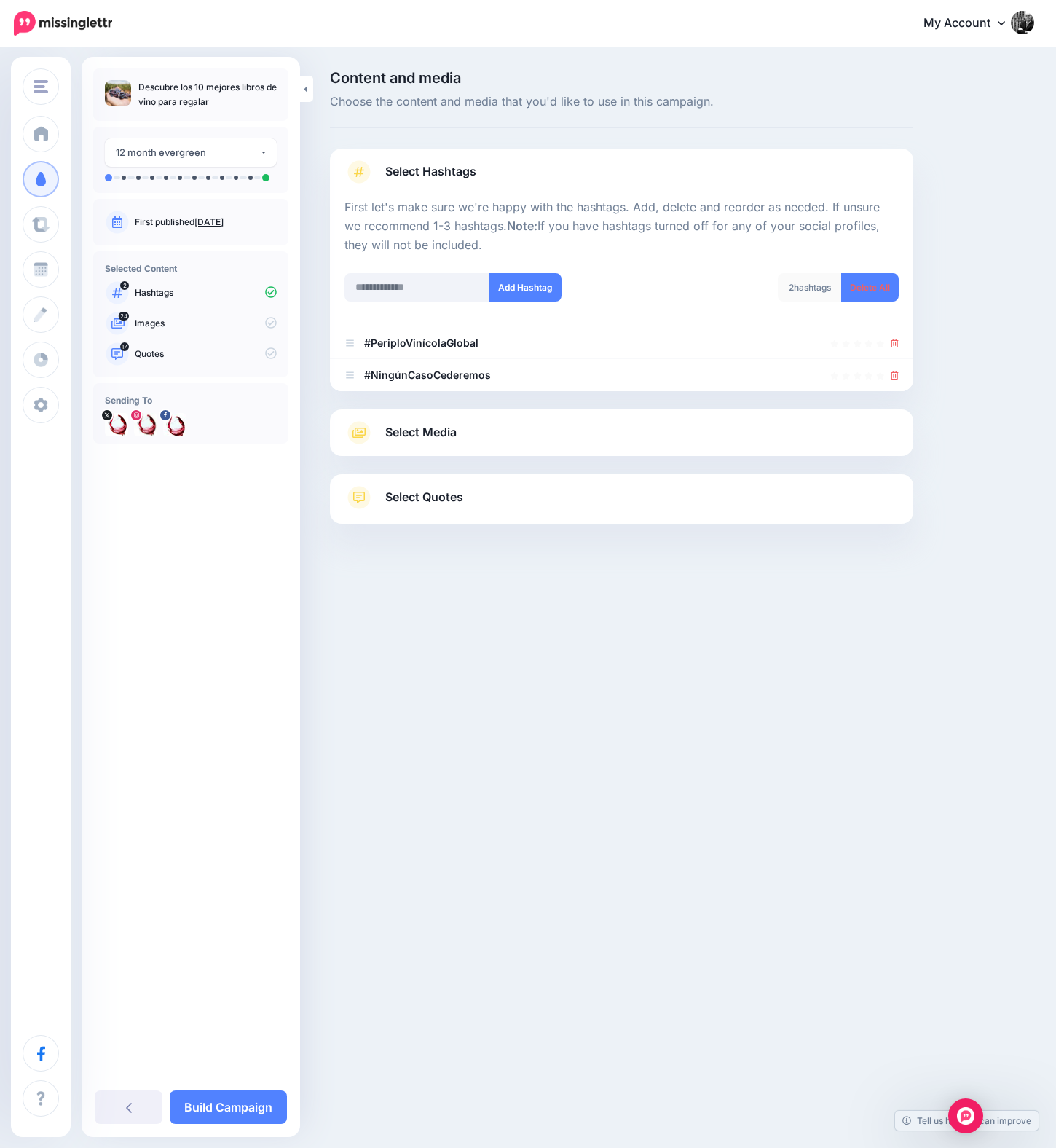
click at [894, 344] on icon at bounding box center [895, 343] width 8 height 9
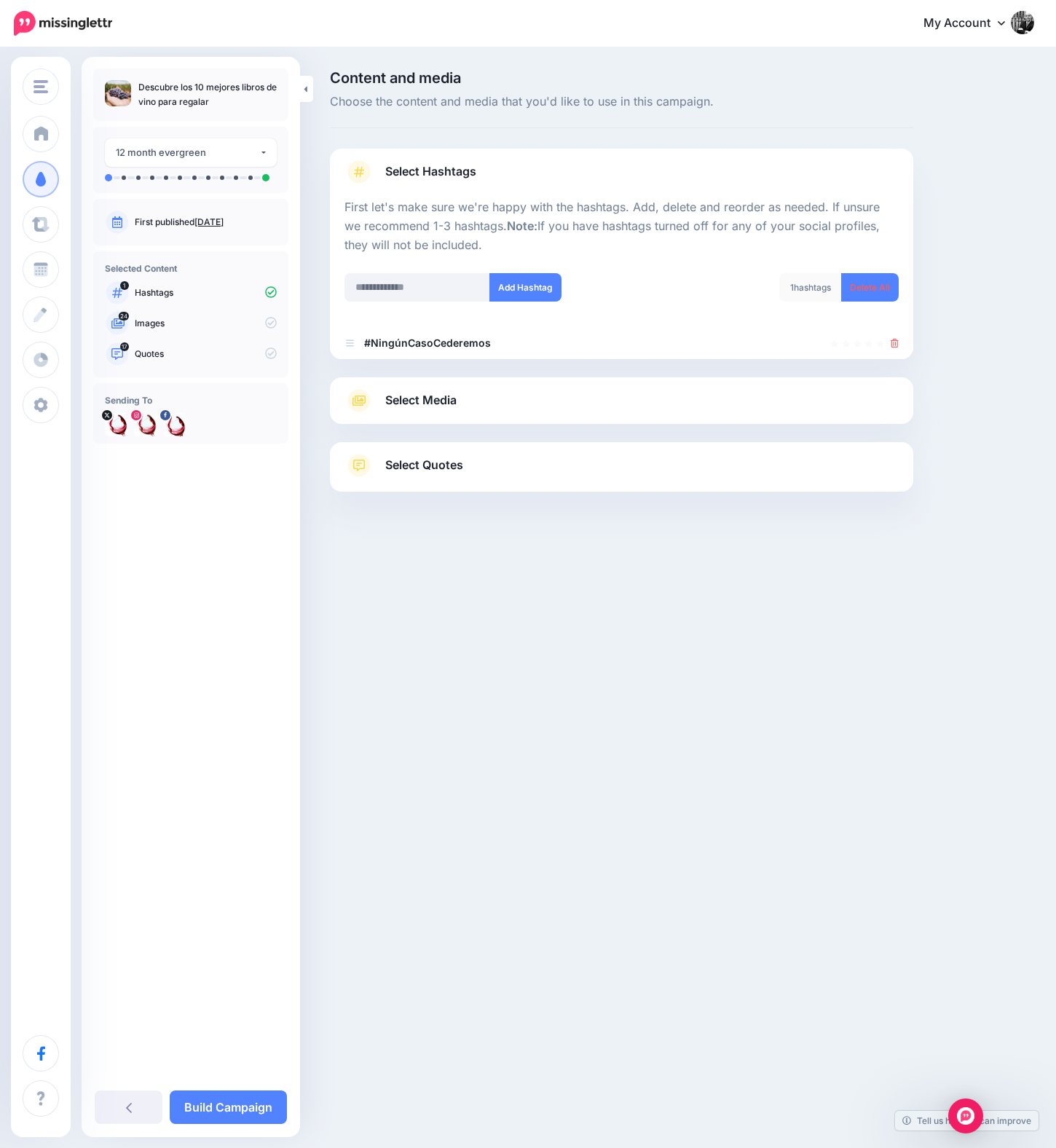
click at [894, 344] on icon at bounding box center [895, 343] width 8 height 9
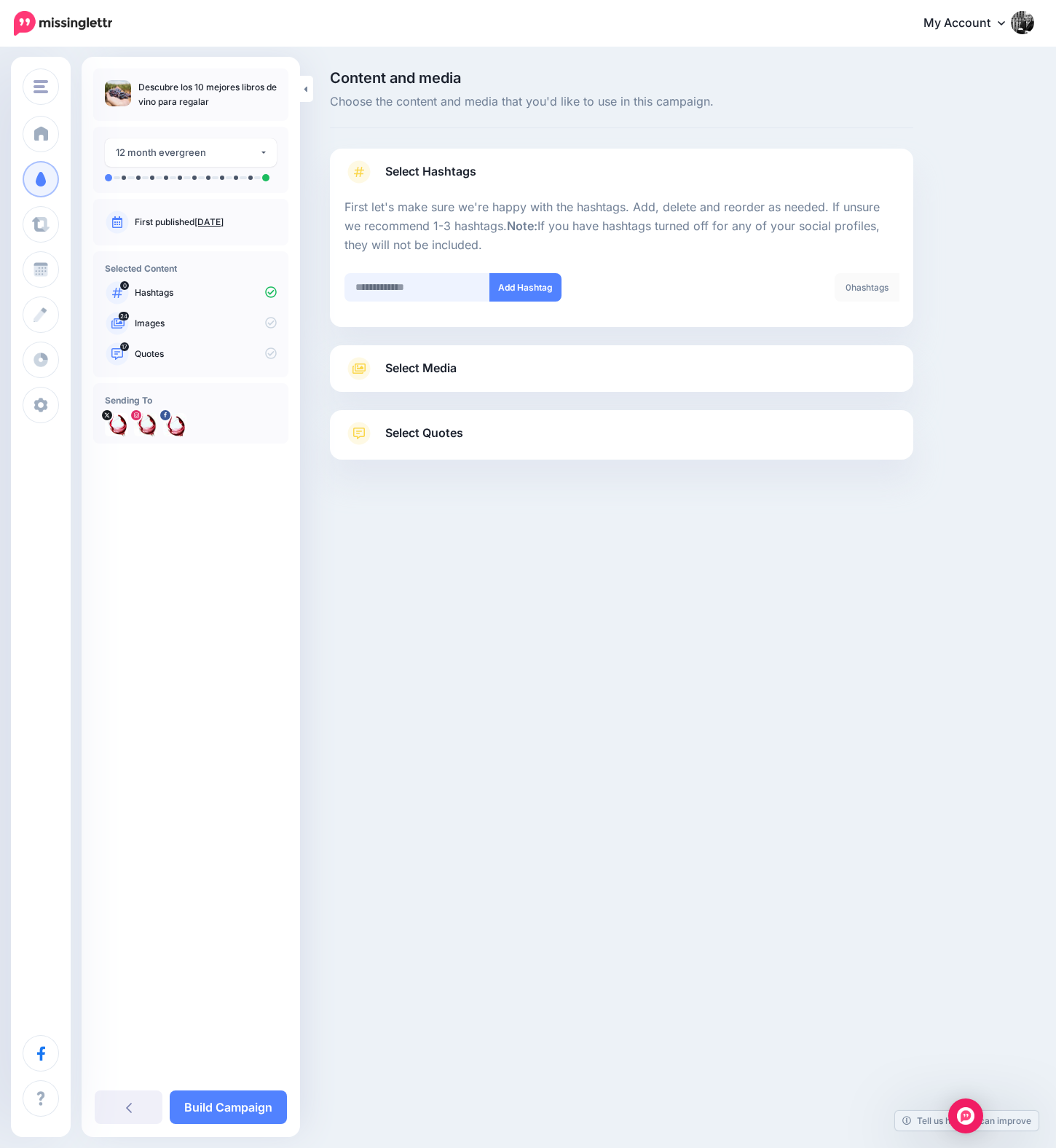
click at [406, 284] on input "text" at bounding box center [417, 287] width 146 height 28
type input "******"
click at [522, 292] on button "Add Hashtag" at bounding box center [525, 287] width 72 height 28
click at [415, 288] on input "text" at bounding box center [417, 287] width 146 height 28
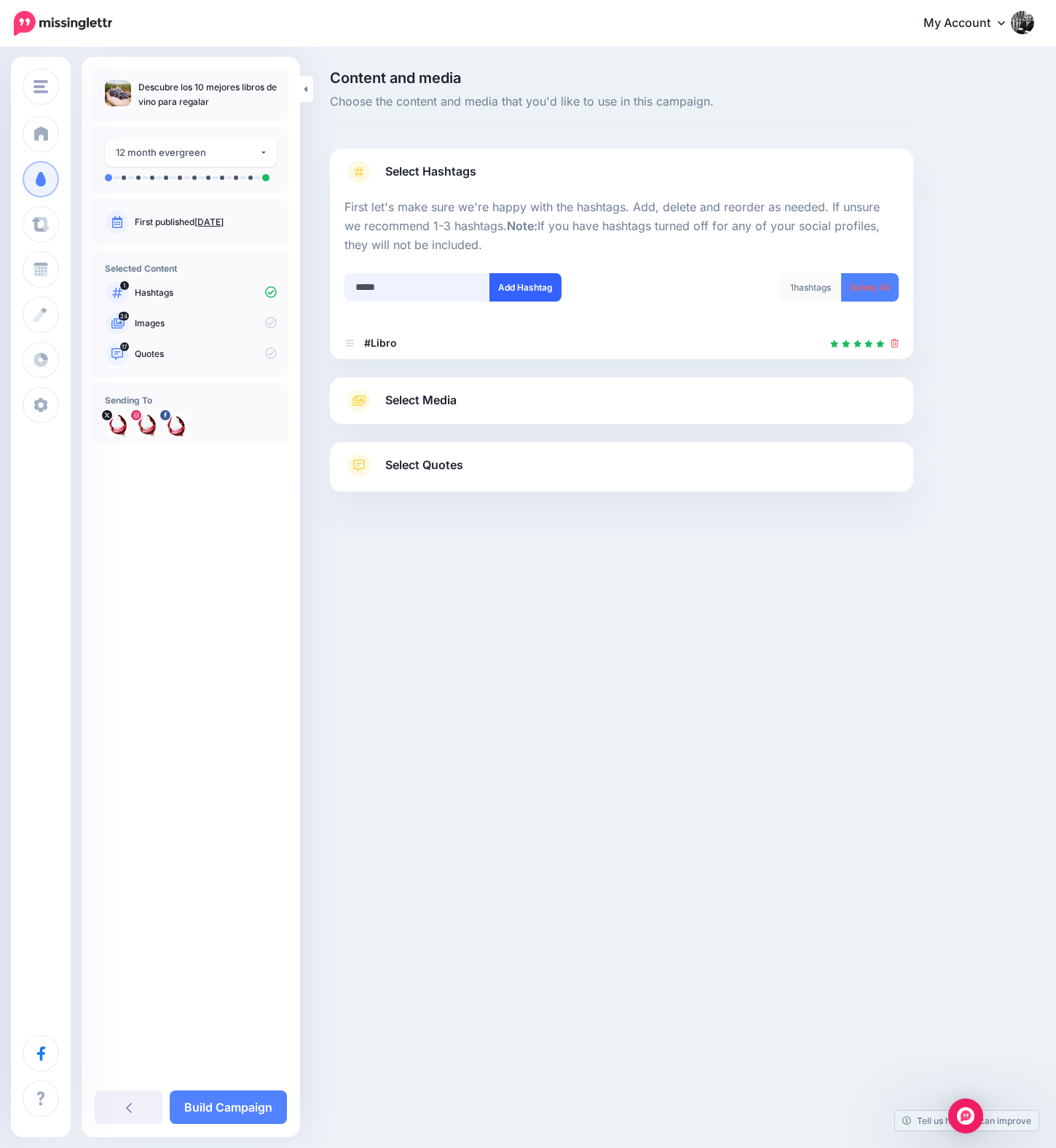
type input "*****"
click at [534, 281] on button "Add Hashtag" at bounding box center [525, 287] width 72 height 28
click at [511, 393] on link "Select Media" at bounding box center [621, 401] width 554 height 23
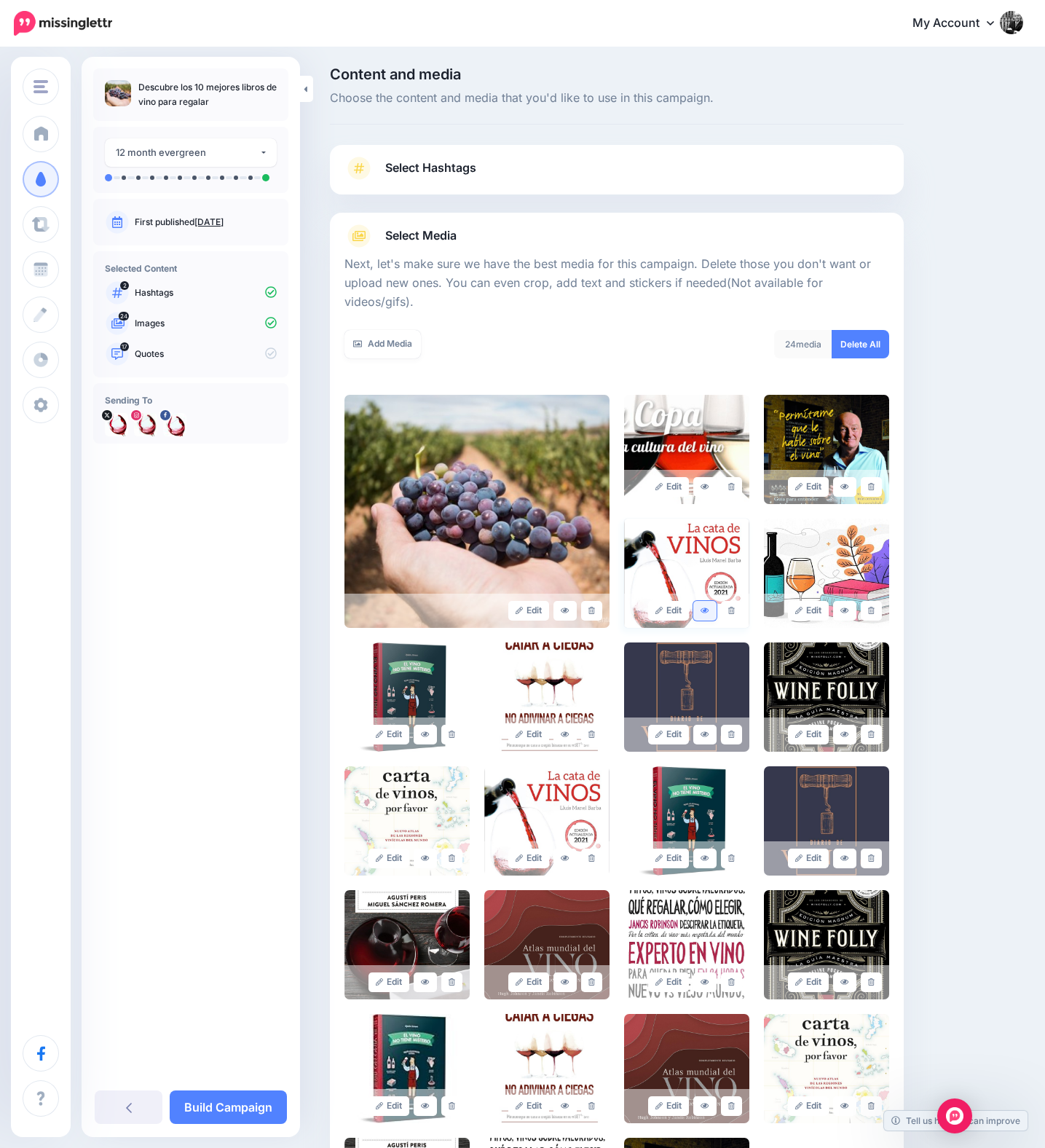
scroll to position [107, 0]
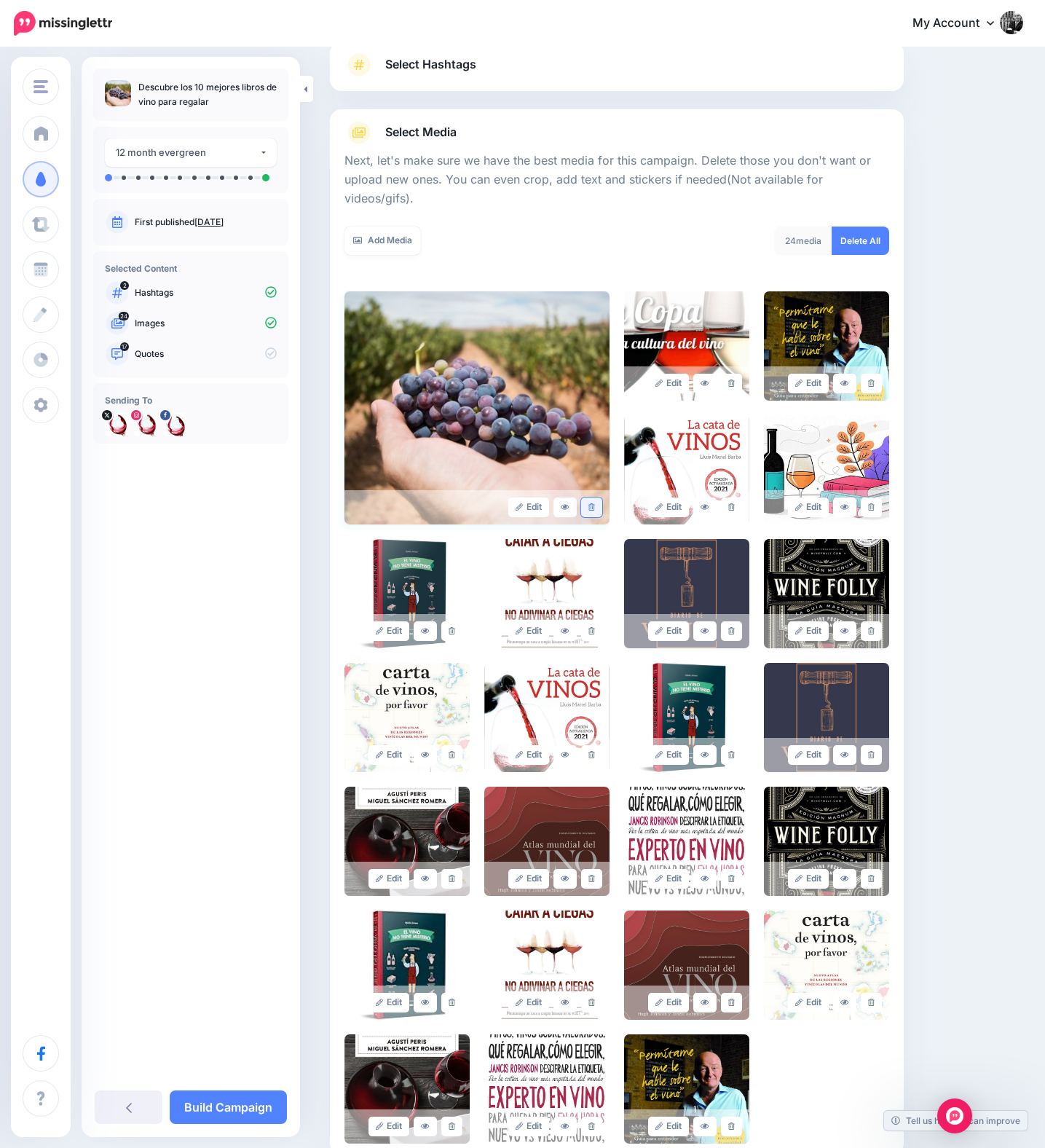
click at [595, 503] on icon at bounding box center [592, 507] width 7 height 8
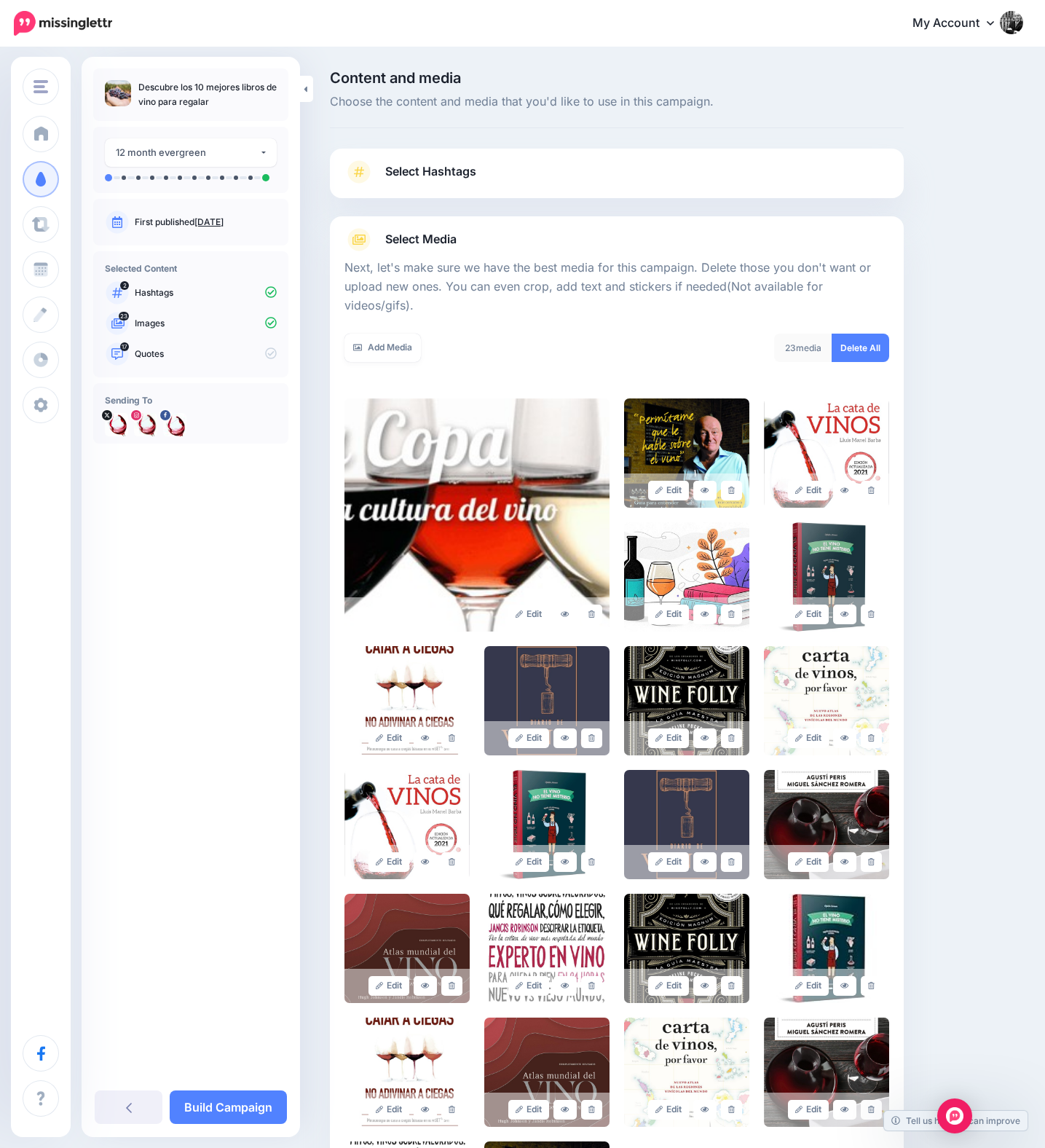
scroll to position [258, 0]
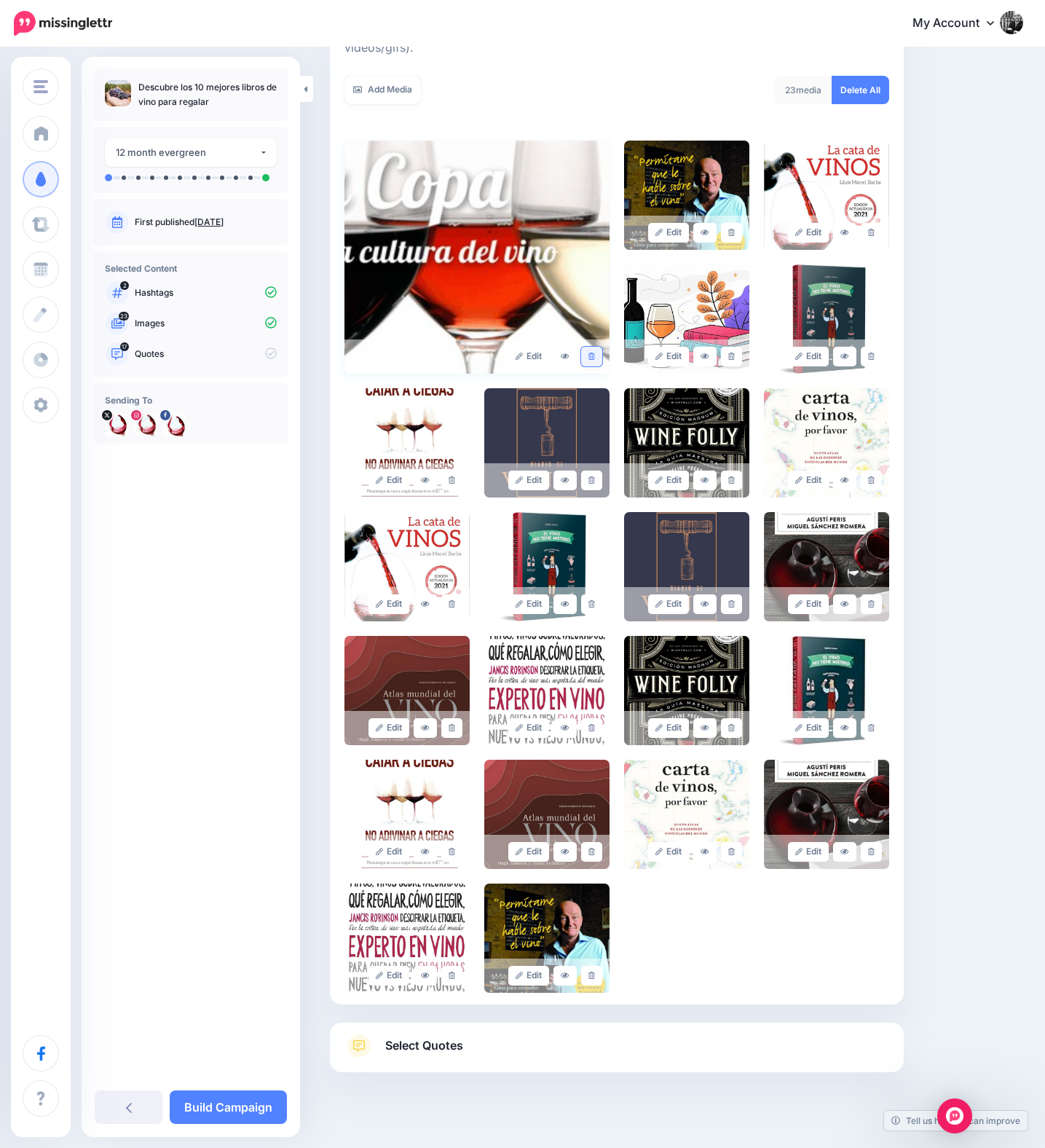
click at [599, 347] on link at bounding box center [592, 357] width 21 height 19
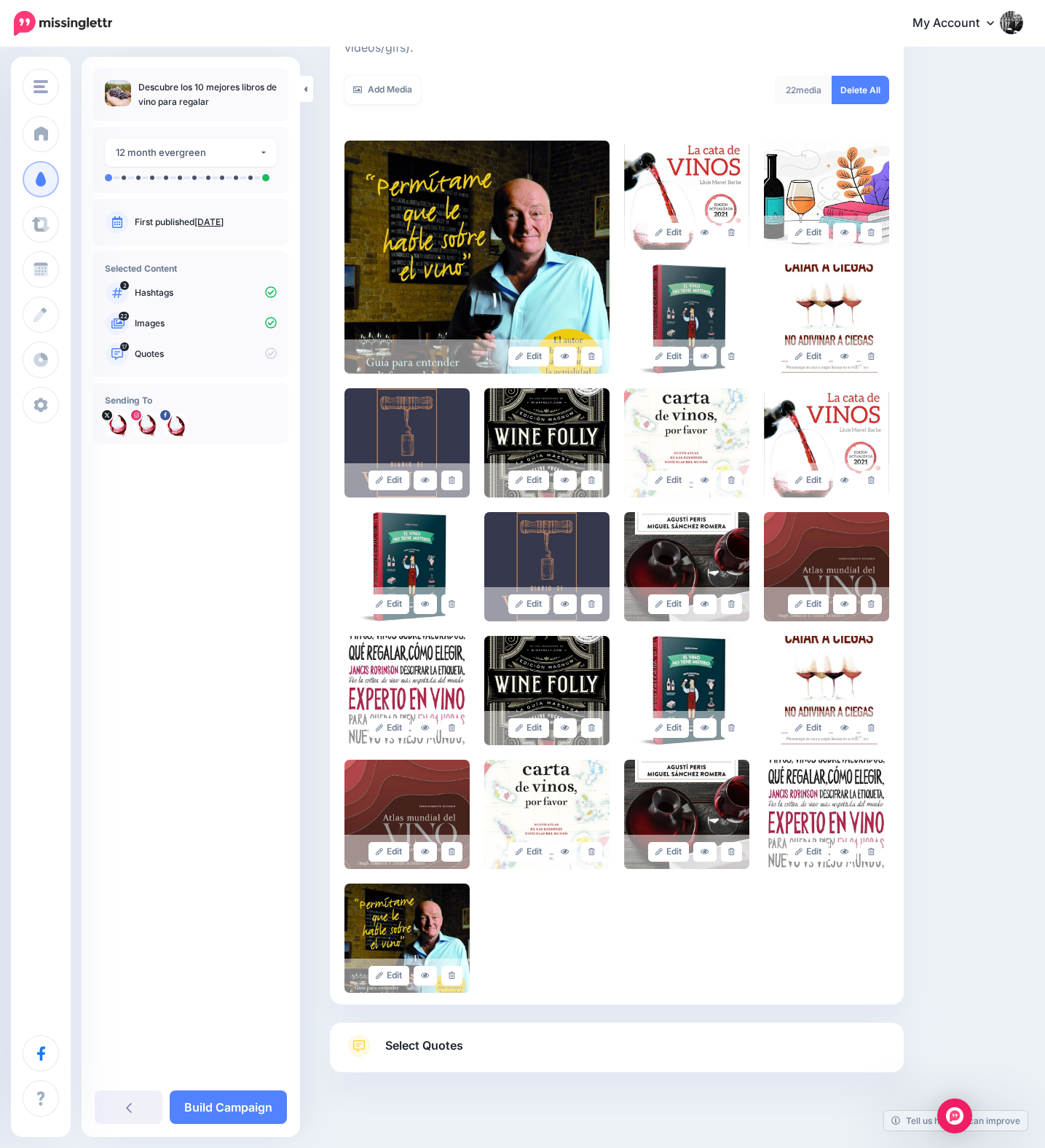
click at [440, 1036] on span "Select Quotes" at bounding box center [424, 1046] width 78 height 19
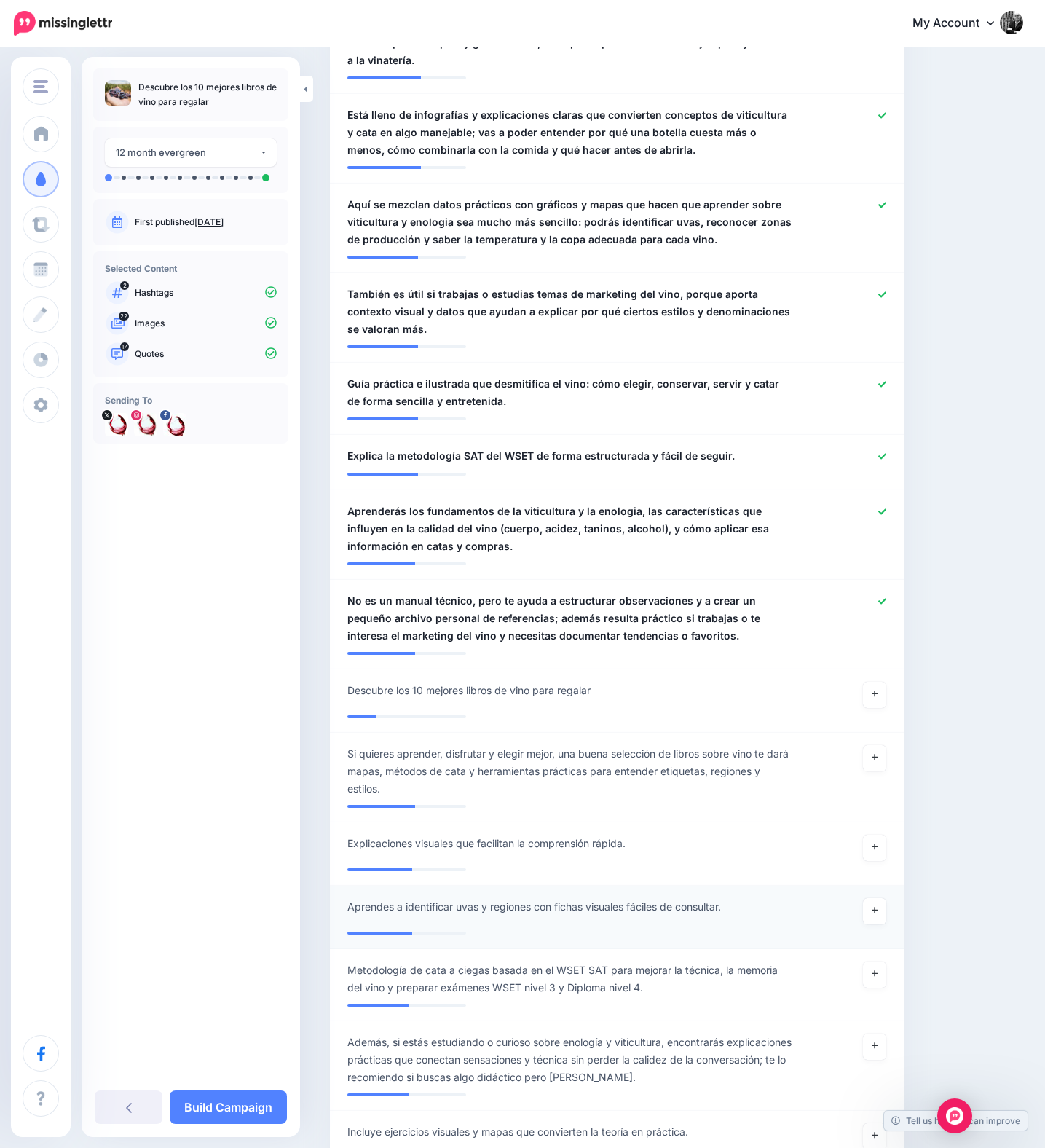
scroll to position [1476, 0]
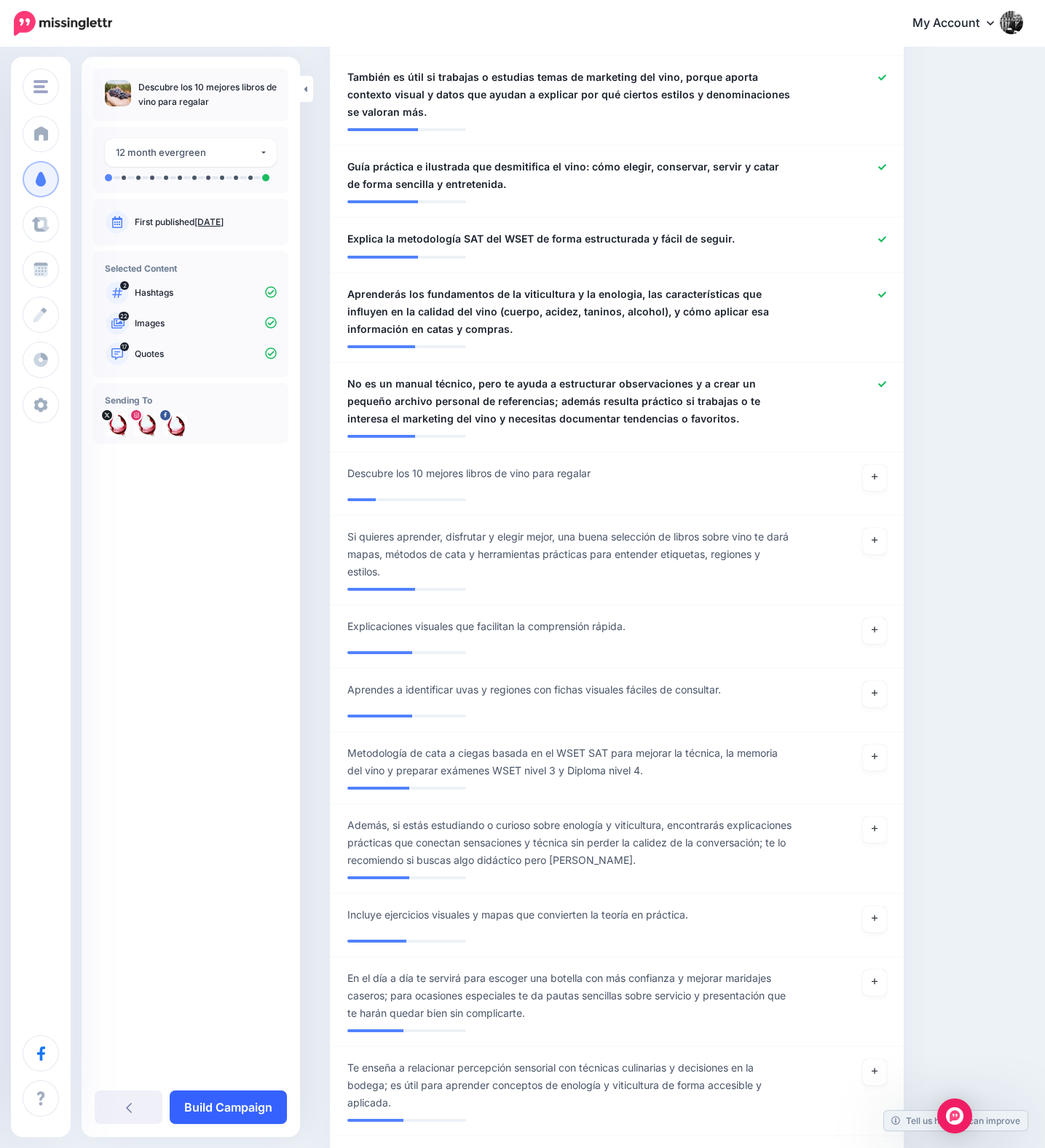
click at [261, 1103] on link "Build Campaign" at bounding box center [229, 1107] width 118 height 34
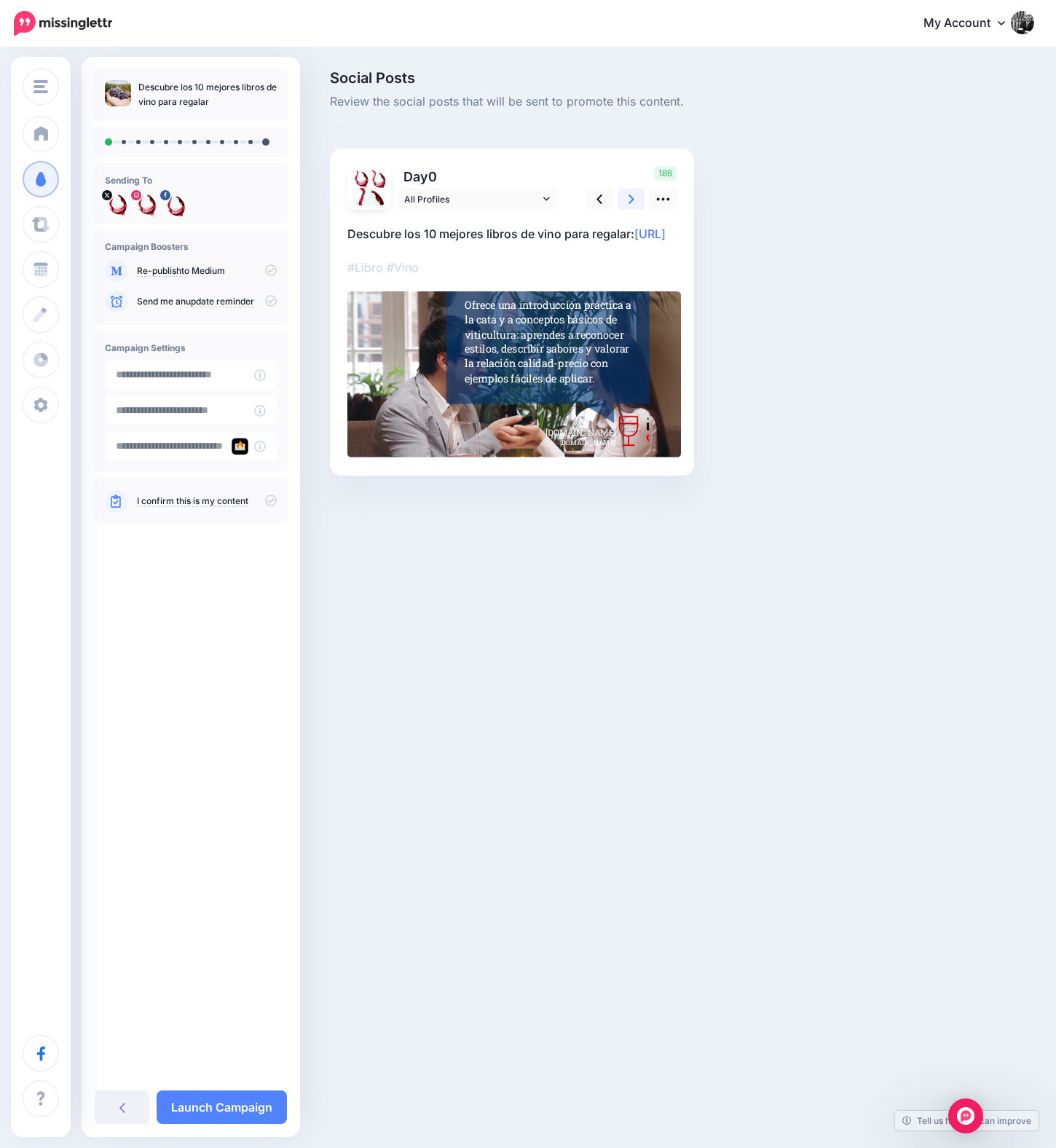
click at [630, 197] on icon at bounding box center [632, 199] width 6 height 16
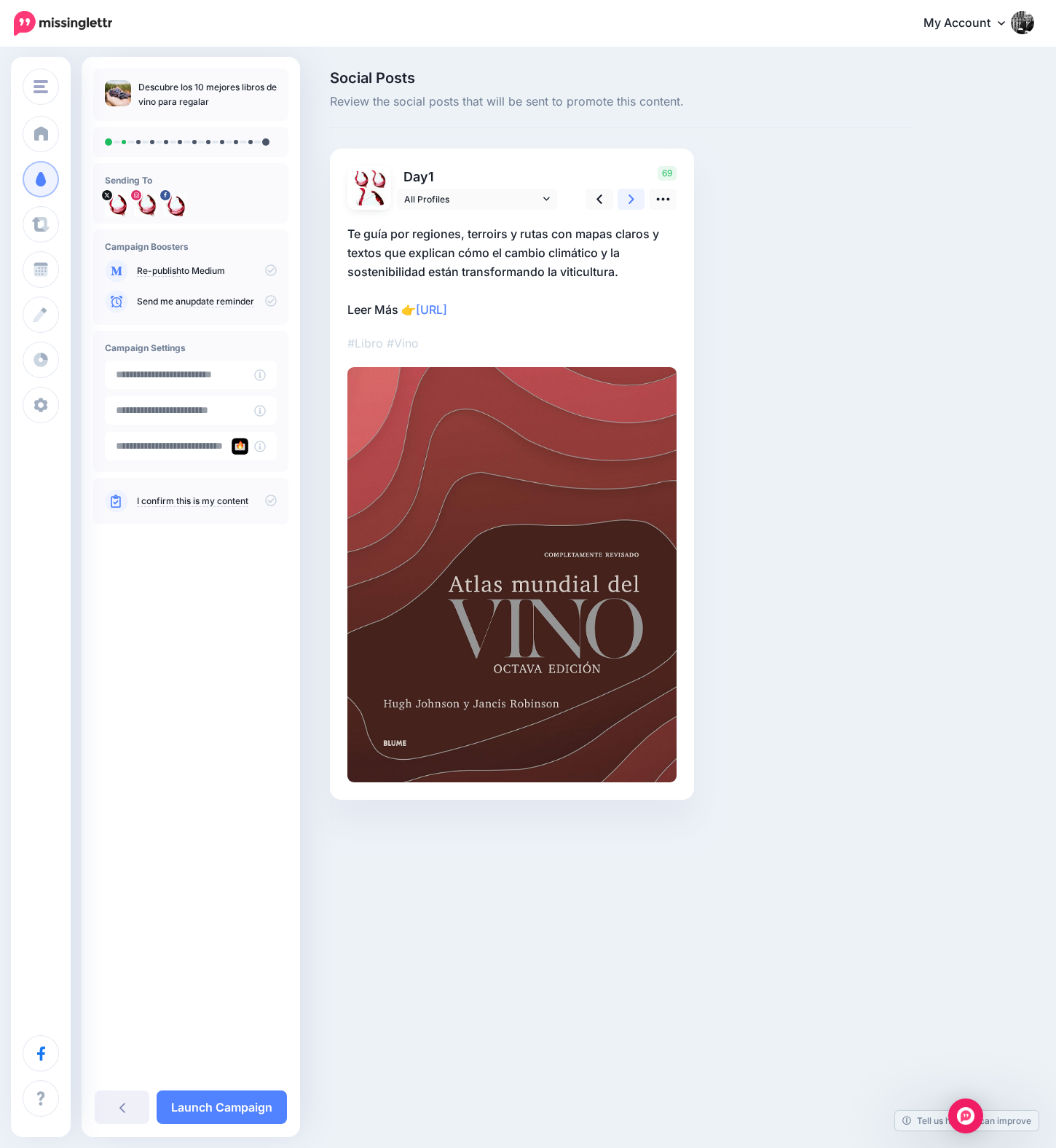
click at [630, 197] on icon at bounding box center [632, 199] width 6 height 16
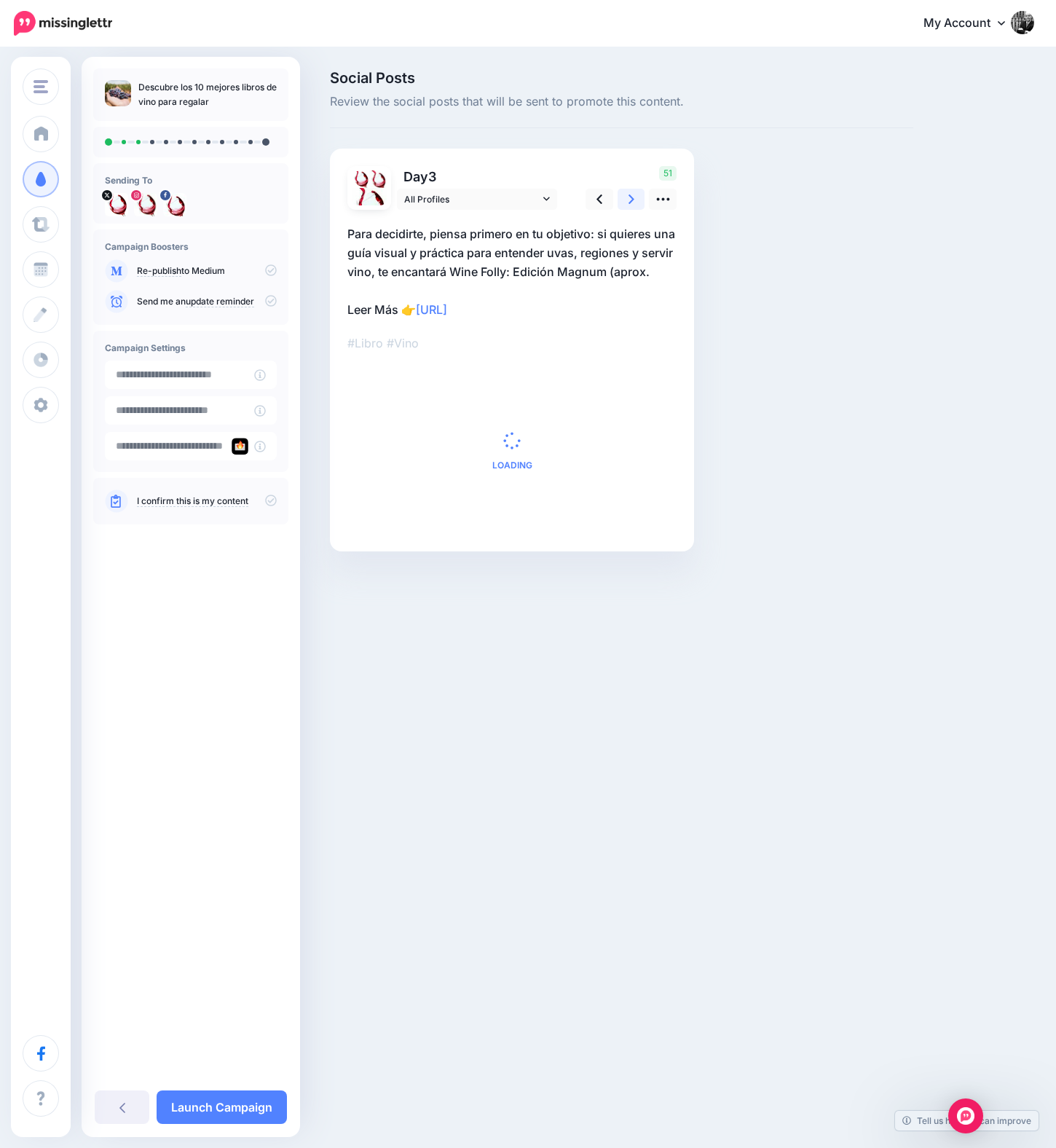
click at [630, 197] on icon at bounding box center [632, 199] width 6 height 16
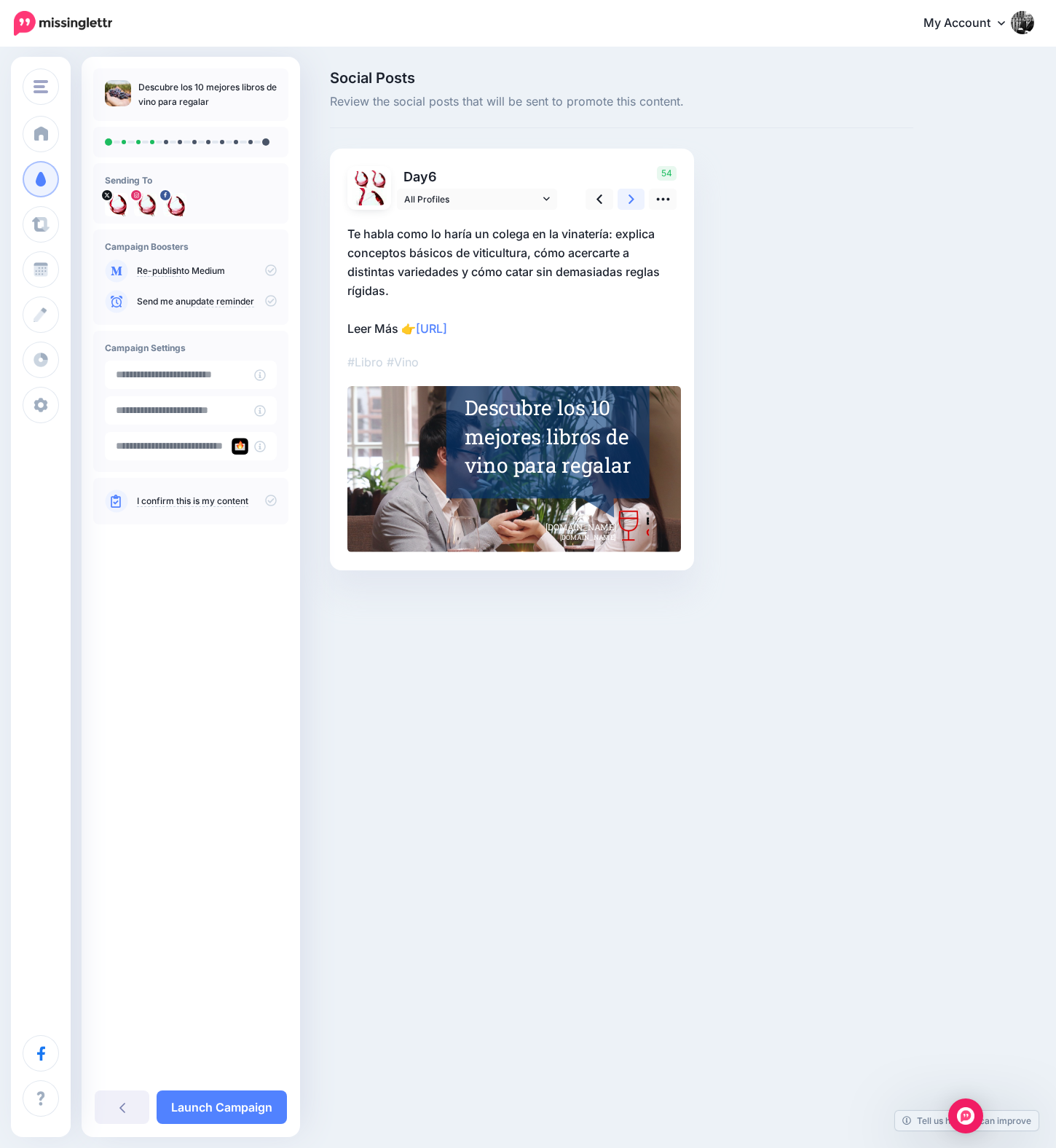
click at [629, 197] on icon at bounding box center [632, 199] width 6 height 16
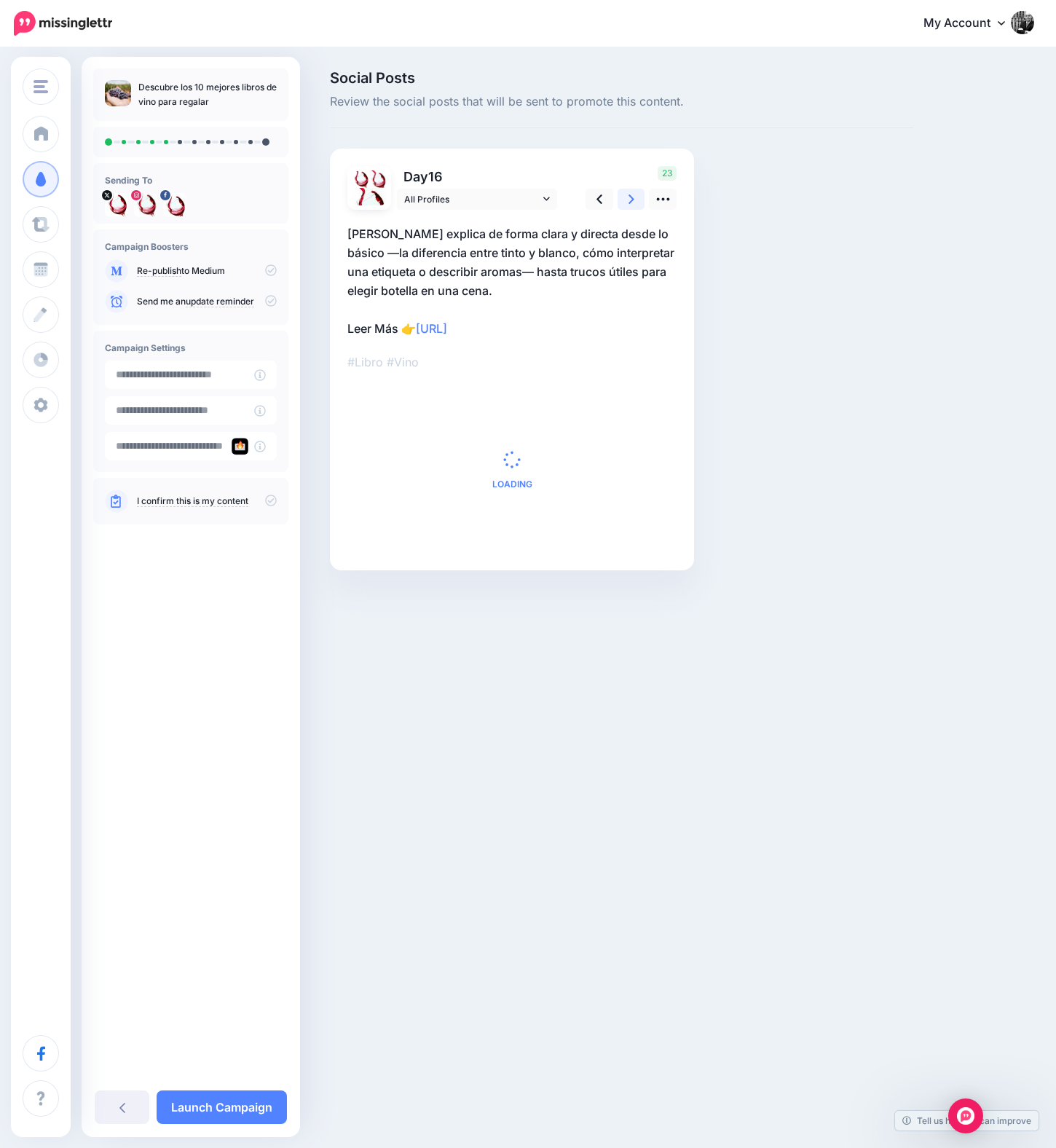
click at [633, 200] on link at bounding box center [631, 199] width 28 height 21
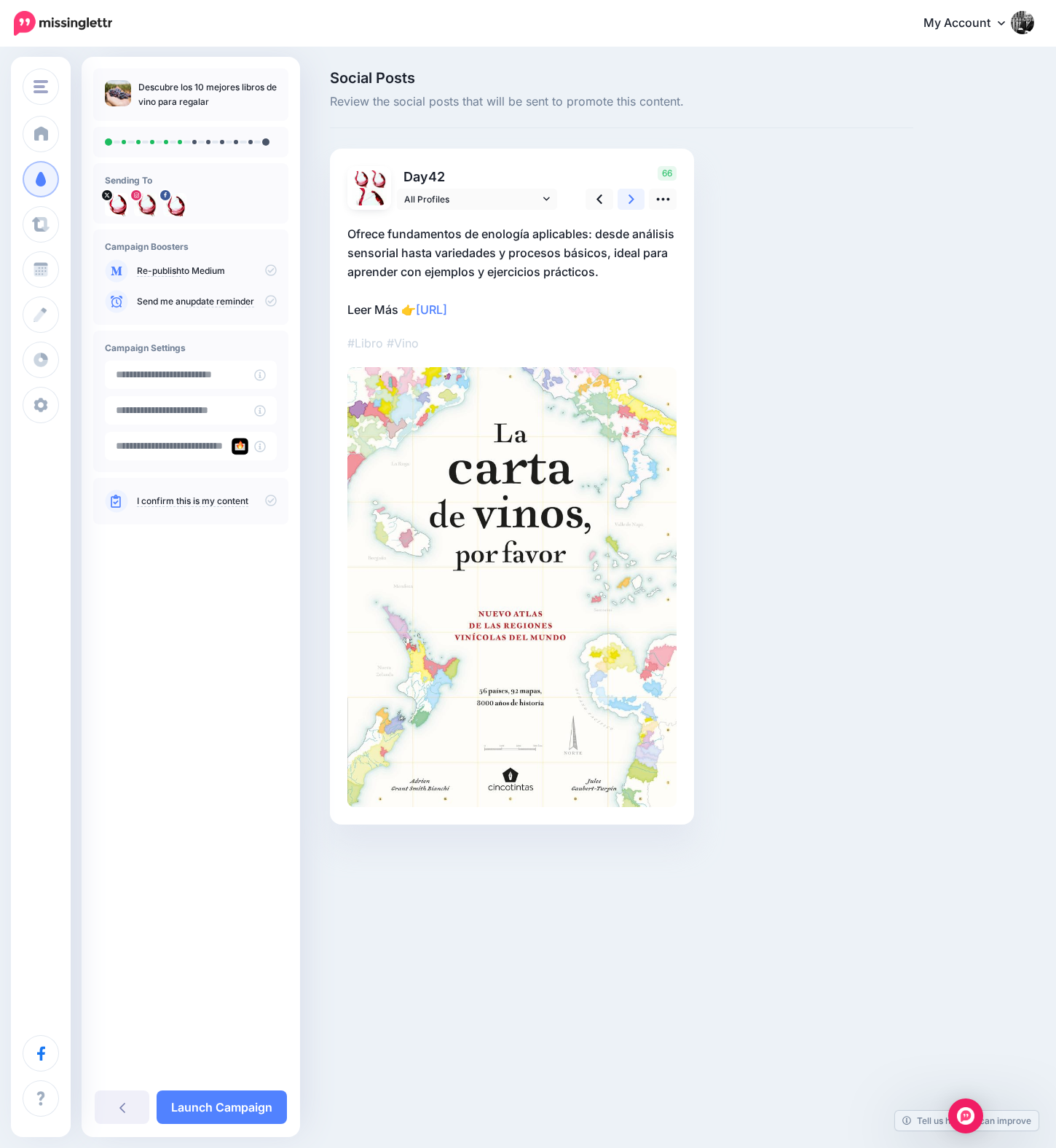
click at [633, 200] on link at bounding box center [631, 199] width 28 height 21
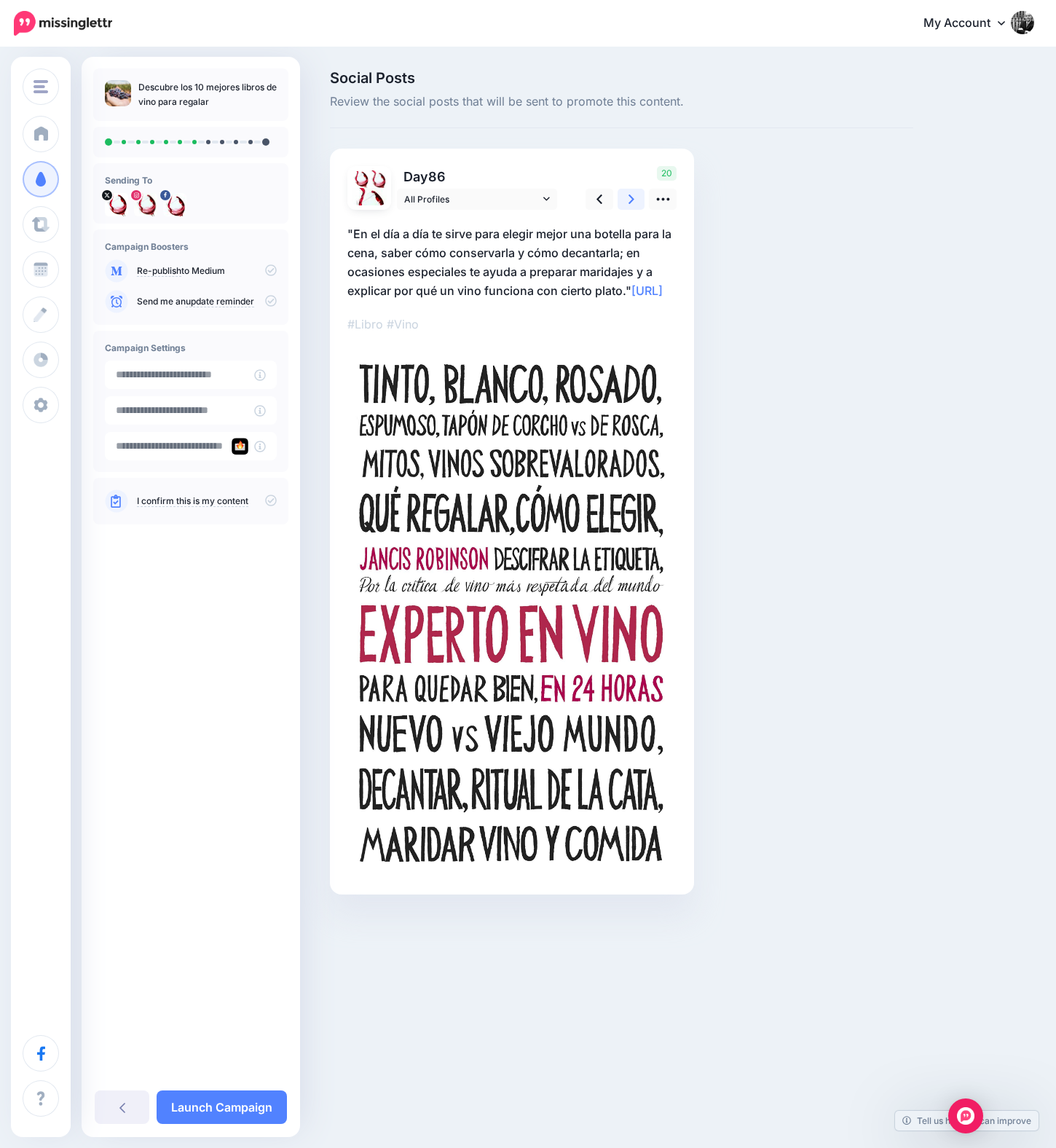
click at [633, 200] on link at bounding box center [631, 199] width 28 height 21
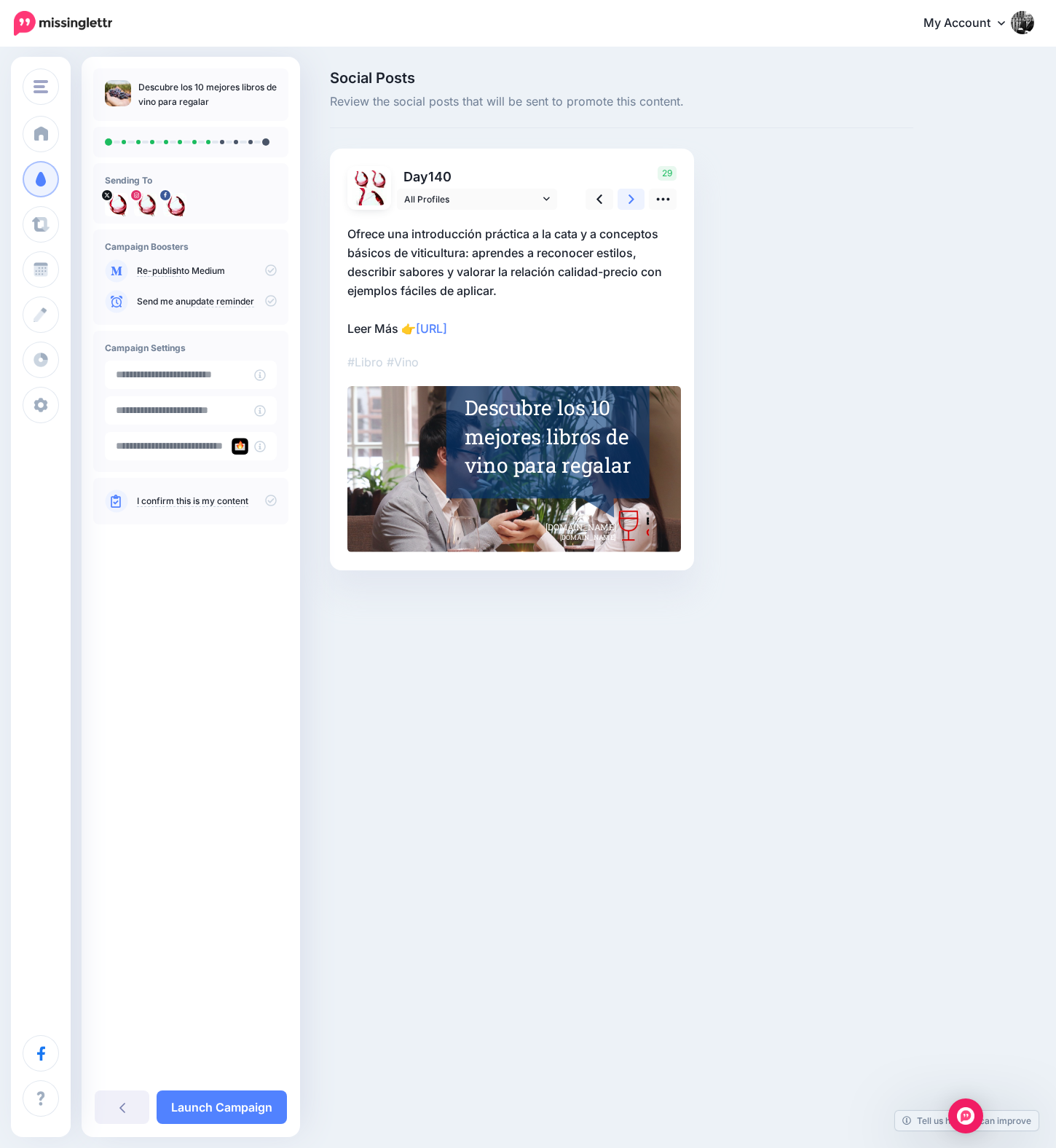
click at [634, 197] on link at bounding box center [631, 199] width 28 height 21
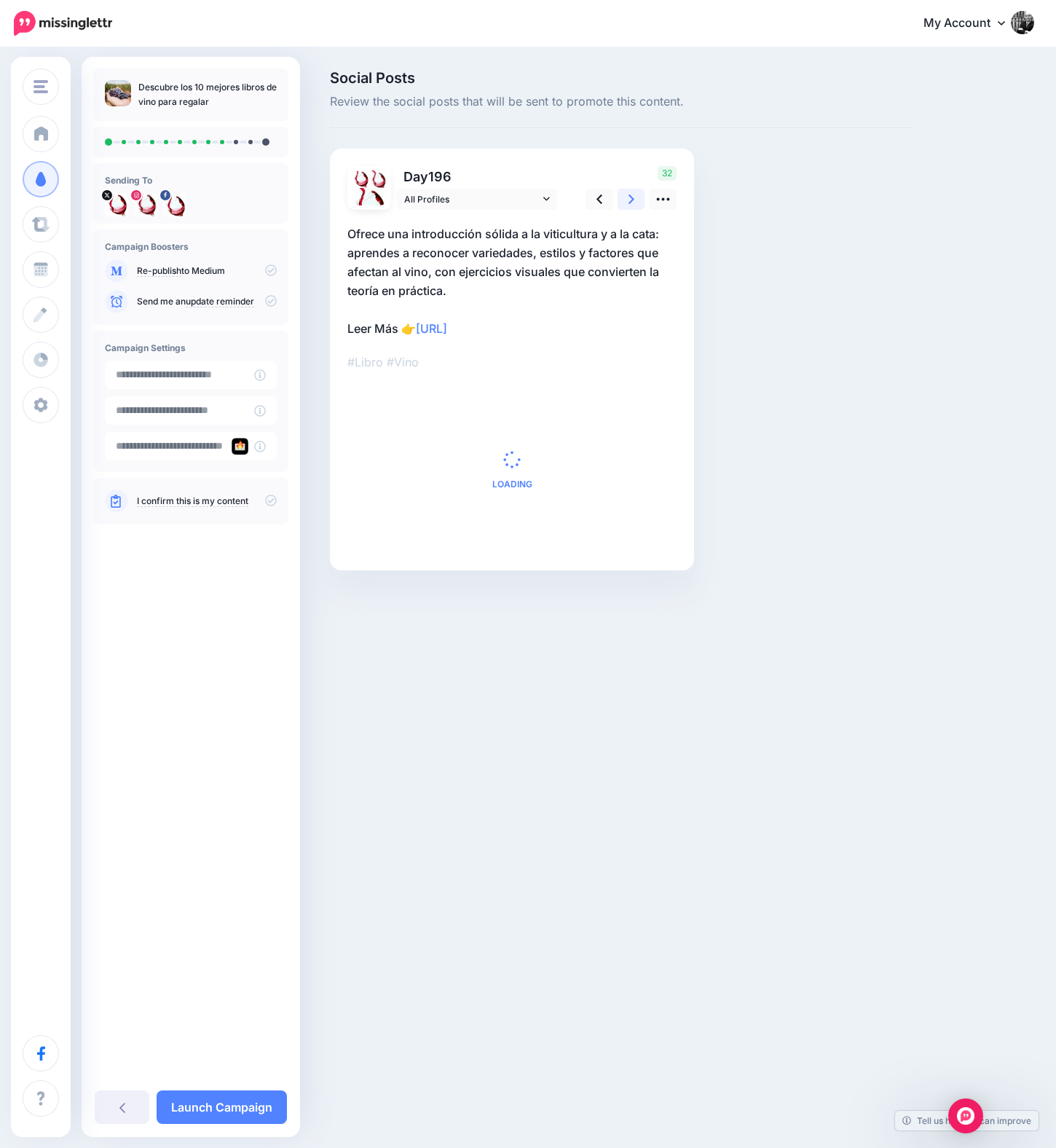
click at [634, 197] on link at bounding box center [631, 199] width 28 height 21
click at [634, 197] on link at bounding box center [631, 199] width 28 height 21
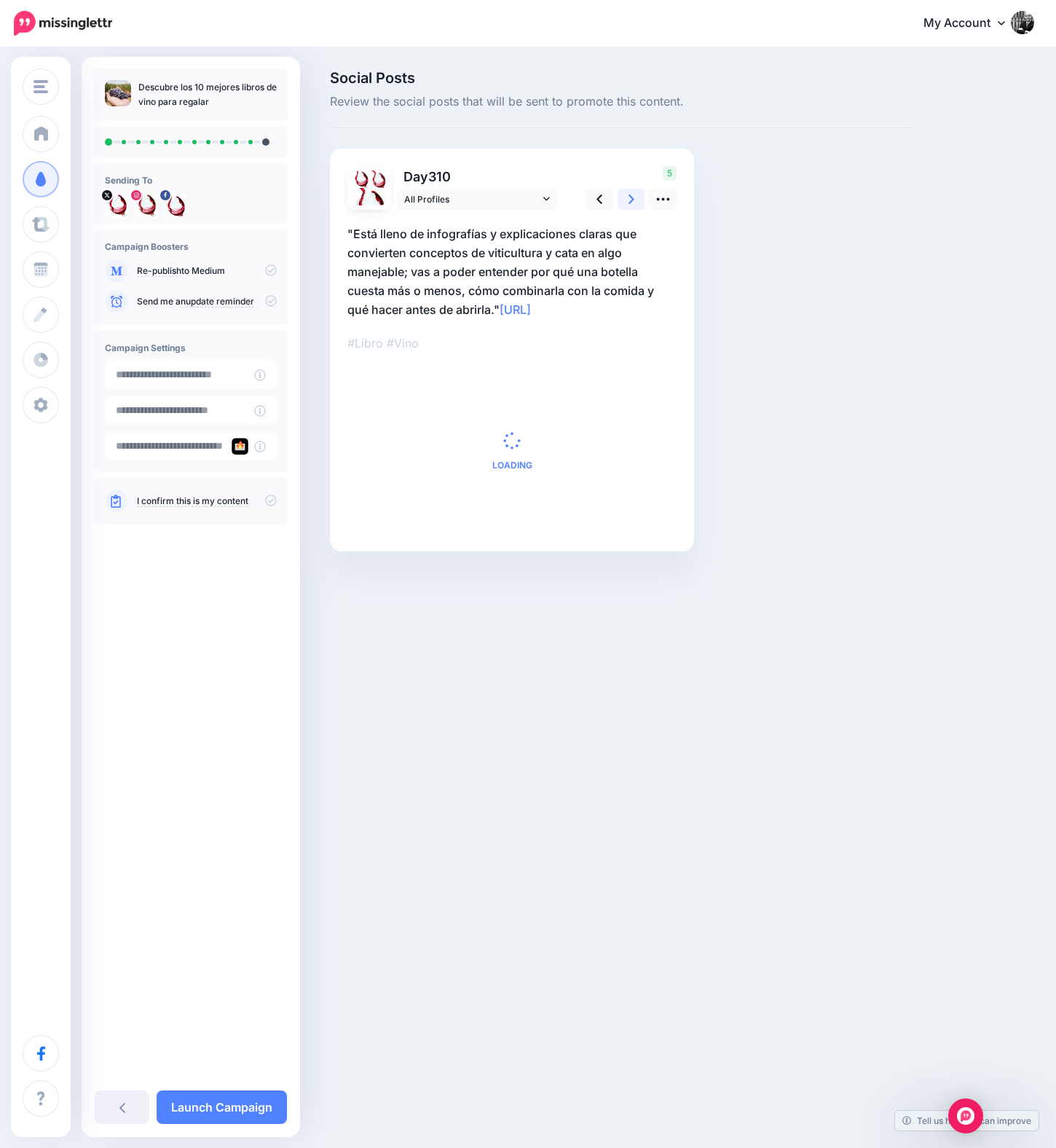
click at [634, 196] on link at bounding box center [631, 199] width 28 height 21
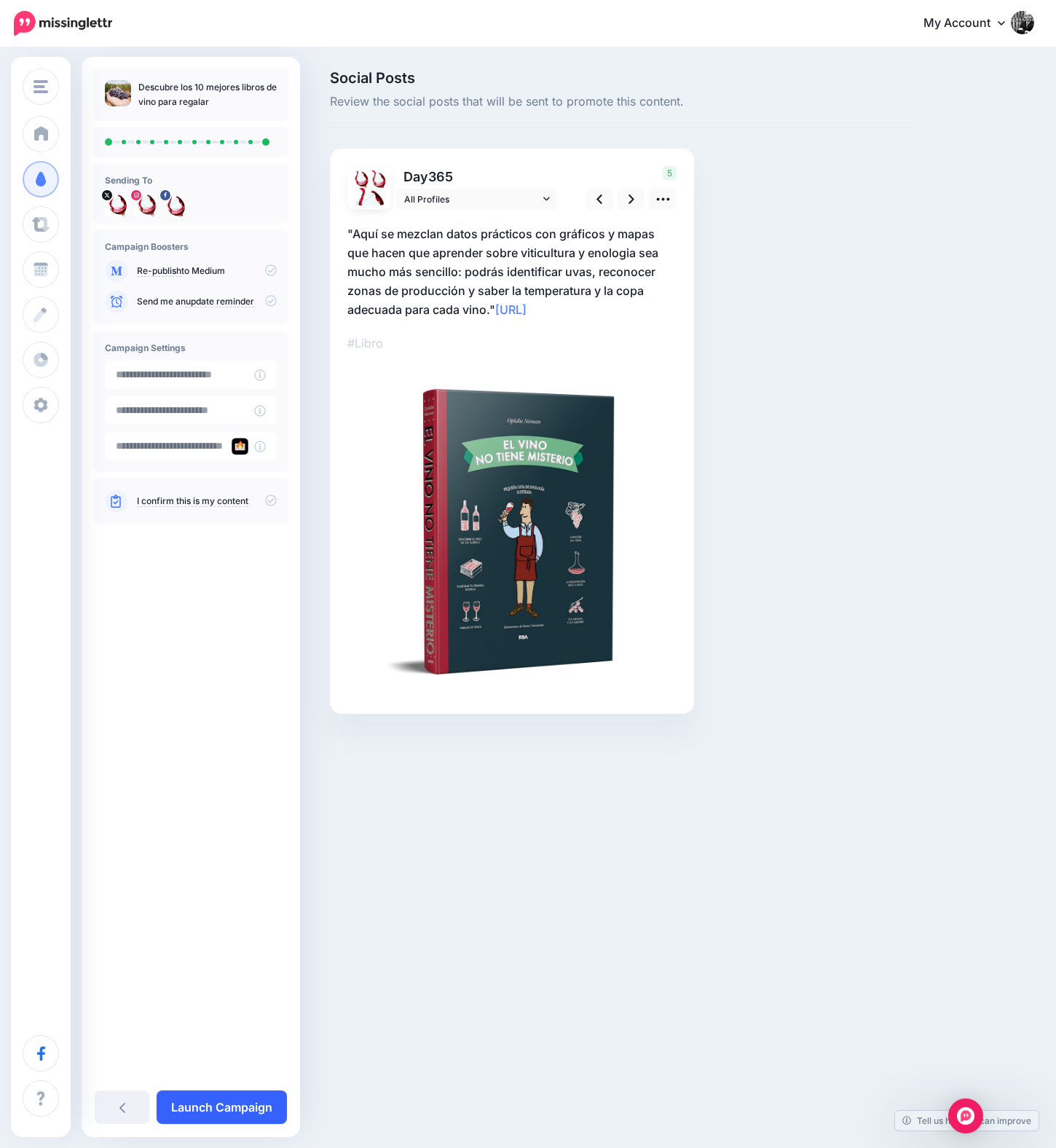
click at [211, 1112] on link "Launch Campaign" at bounding box center [221, 1107] width 130 height 34
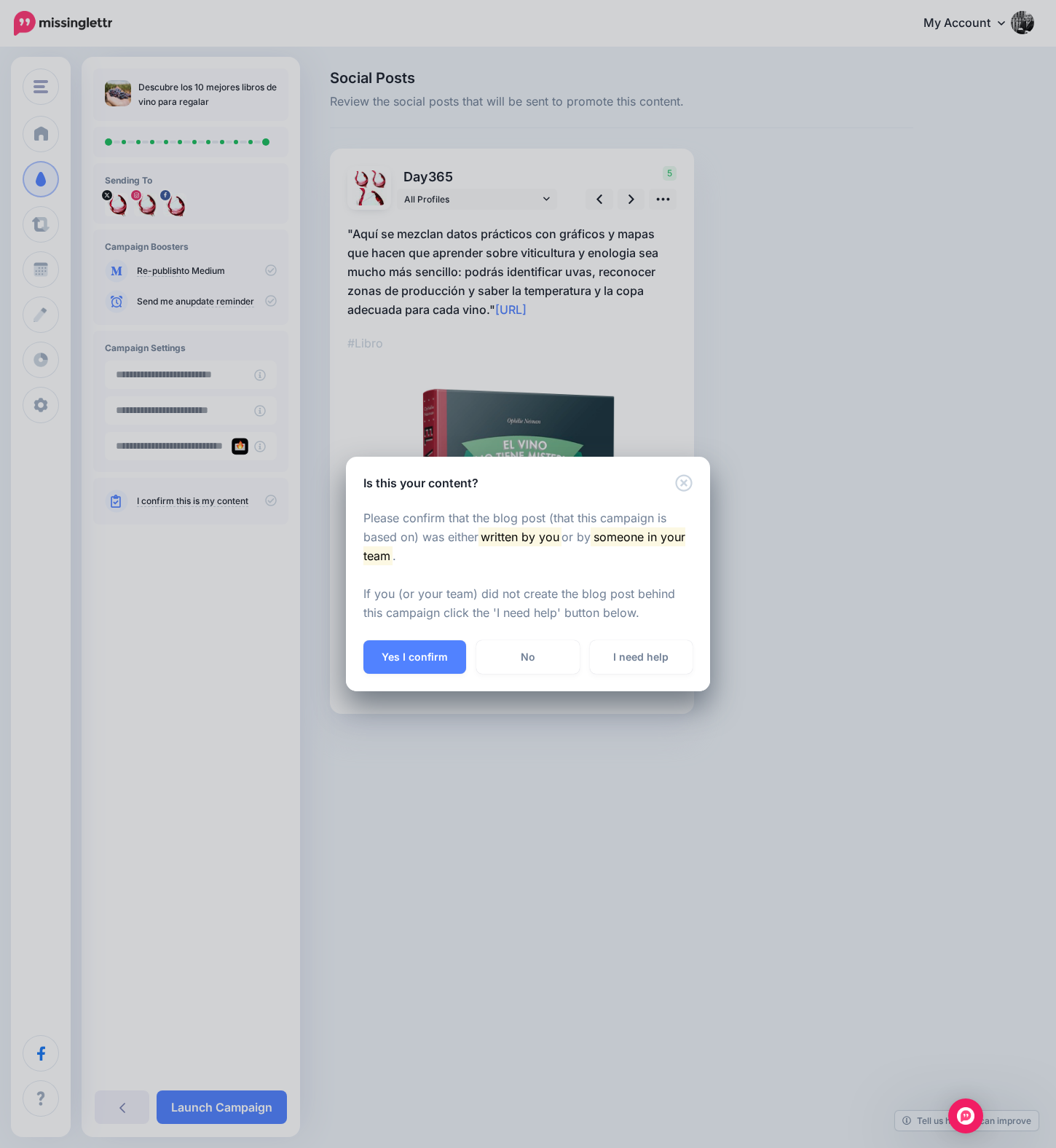
click at [357, 636] on div "Please confirm that the blog post (that this campaign is based on) was either w…" at bounding box center [528, 567] width 364 height 149
drag, startPoint x: 557, startPoint y: 464, endPoint x: 585, endPoint y: 447, distance: 32.8
click at [585, 447] on div "Is this your content? Please confirm that the blog post (that this campaign is …" at bounding box center [528, 574] width 1056 height 1148
click at [411, 662] on button "Yes I confirm" at bounding box center [415, 657] width 103 height 34
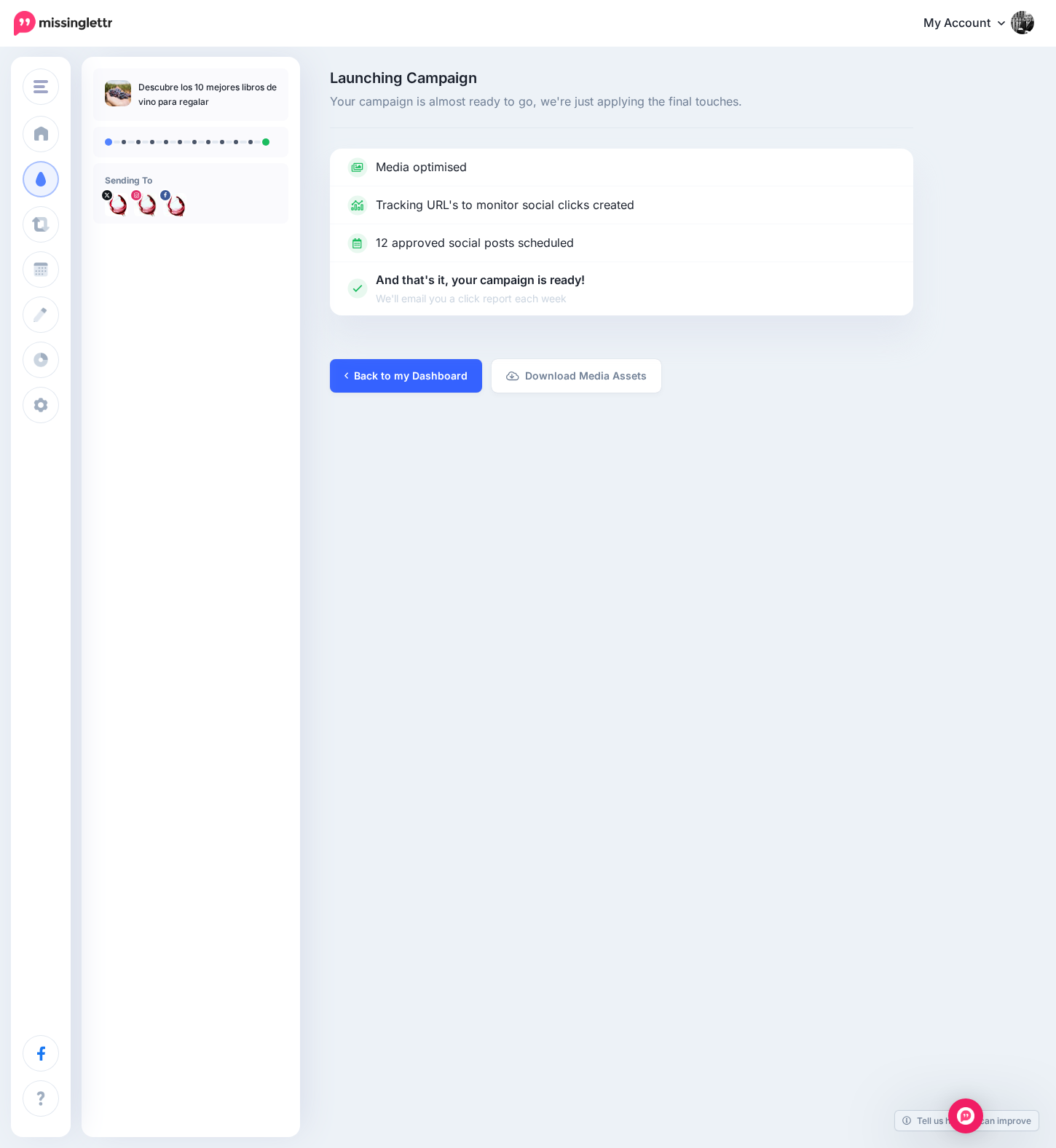
click at [400, 376] on link "Back to my Dashboard" at bounding box center [406, 375] width 153 height 34
